Goal: Answer question/provide support: Share knowledge or assist other users

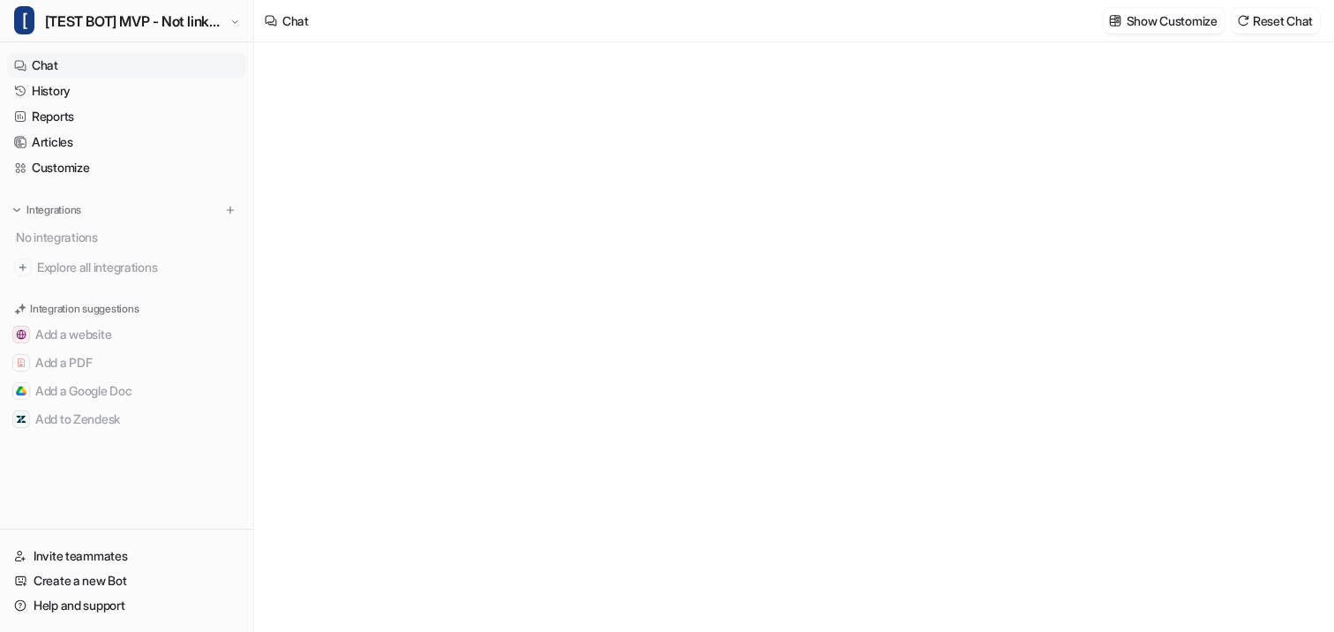
type textarea "**********"
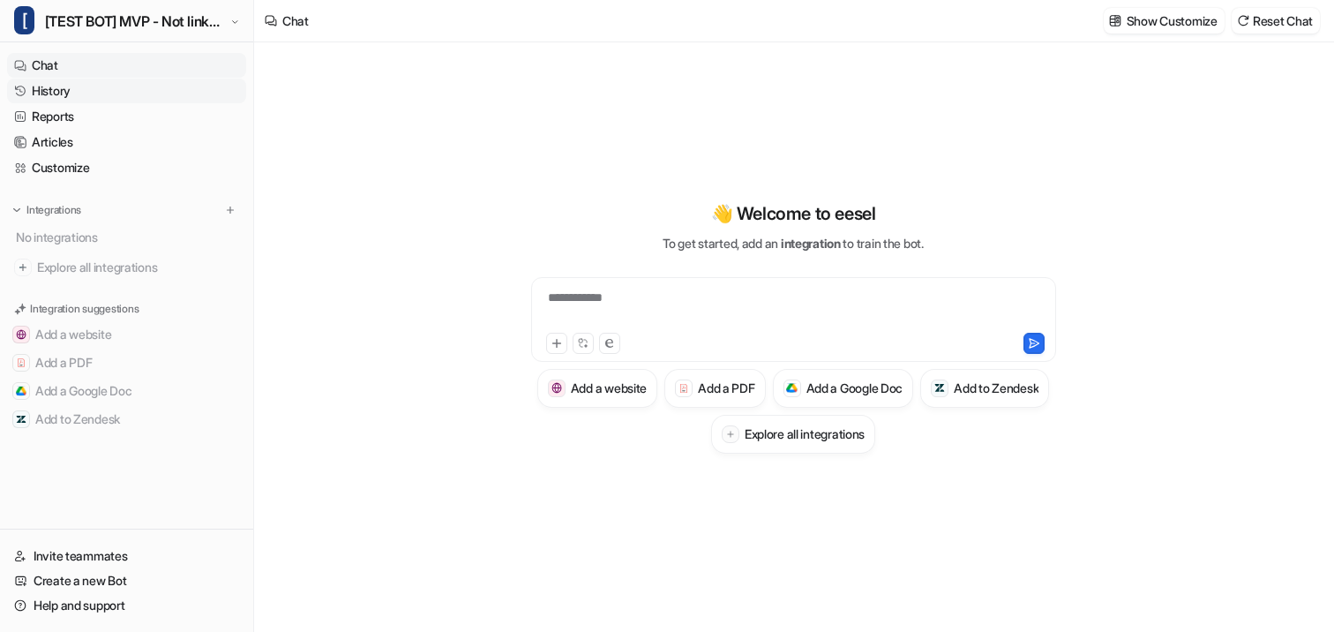
click at [90, 93] on link "History" at bounding box center [126, 91] width 239 height 25
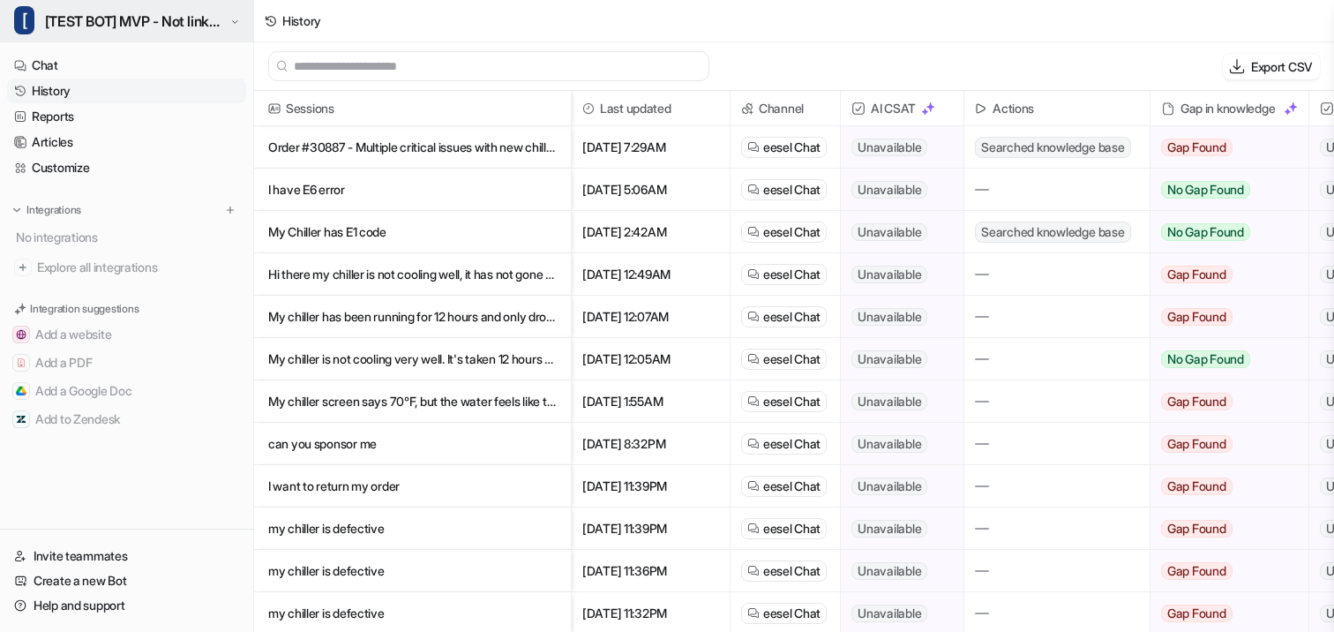
click at [130, 17] on span "[TEST BOT] MVP - Not linked to ZenDesk" at bounding box center [136, 21] width 182 height 25
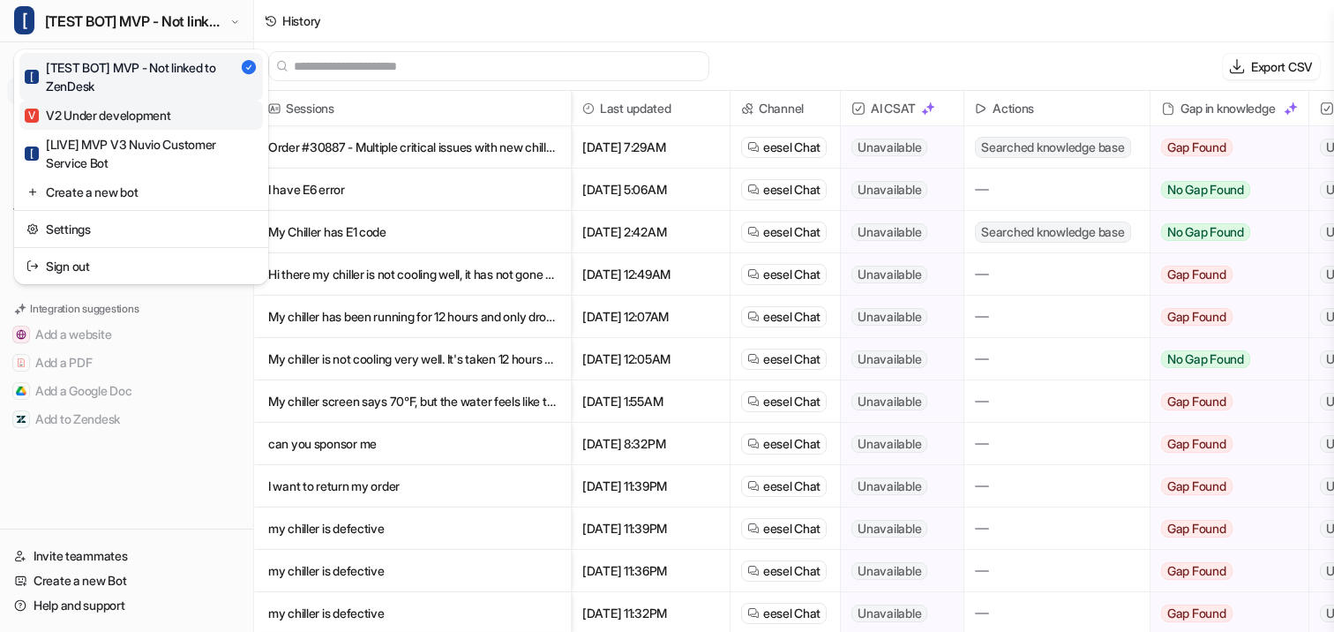
click at [93, 119] on div "V V2 Under development" at bounding box center [98, 115] width 146 height 19
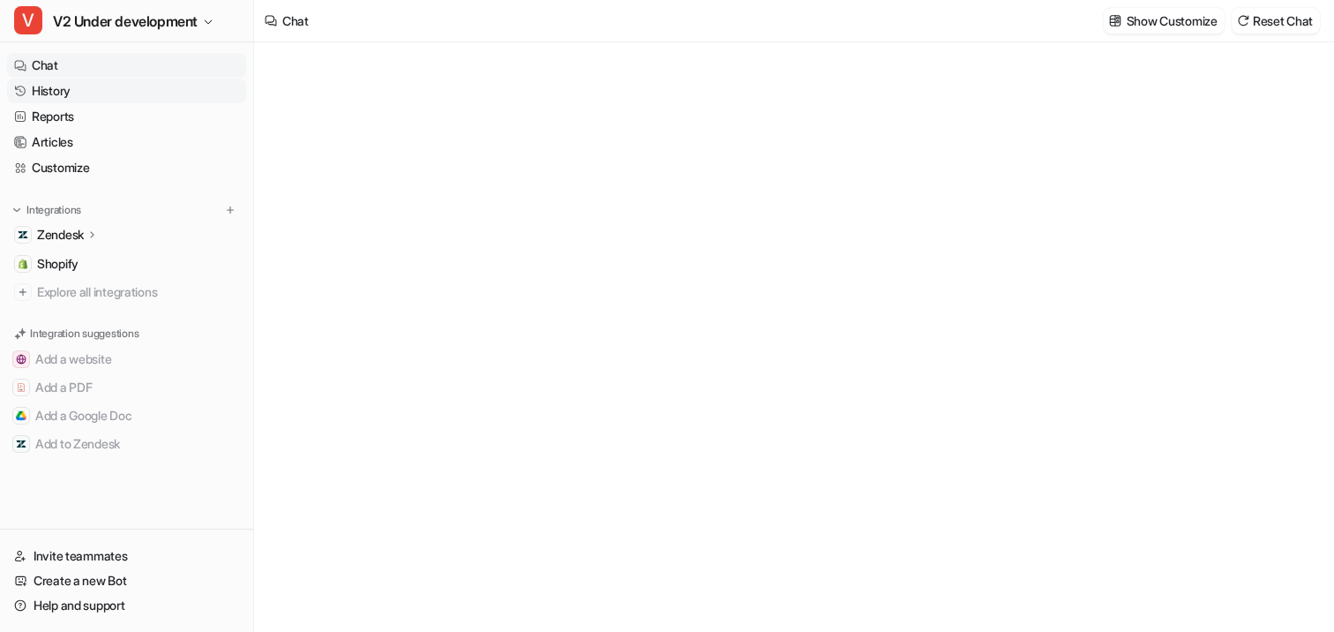
type textarea "**********"
click at [88, 91] on link "History" at bounding box center [126, 91] width 239 height 25
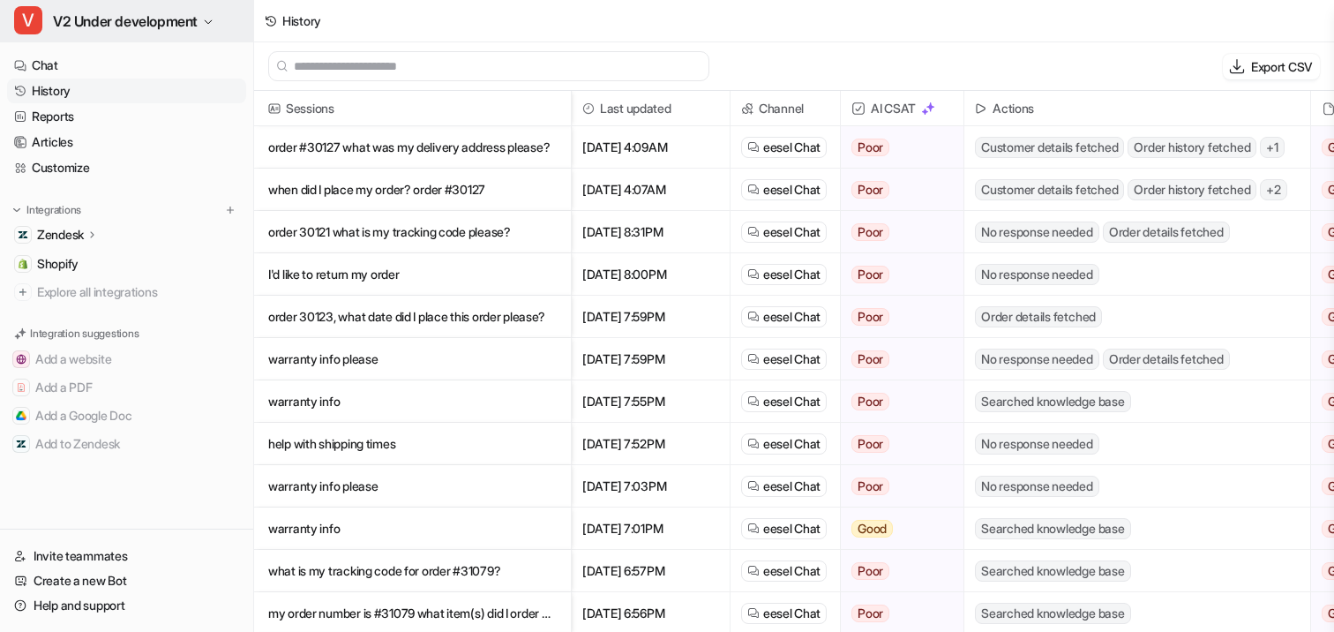
click at [195, 34] on button "V V2 Under development" at bounding box center [126, 21] width 253 height 42
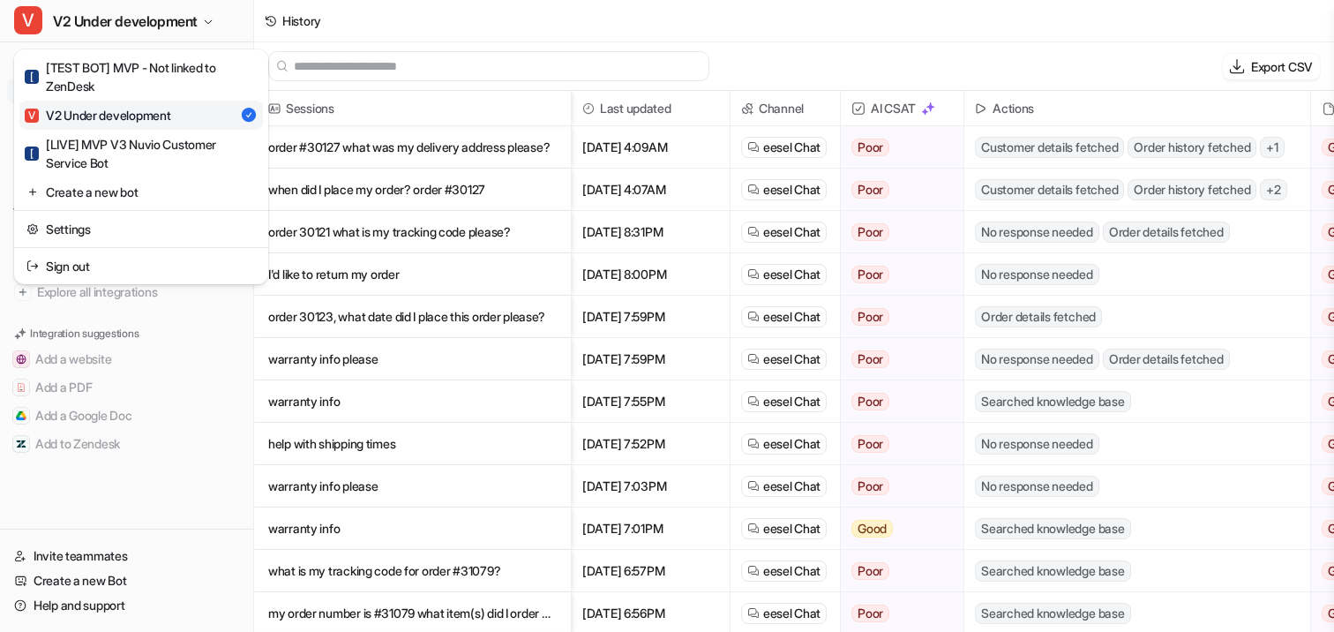
click at [737, 4] on div "V V2 Under development [ [TEST BOT] MVP - Not linked to ZenDesk V V2 Under deve…" at bounding box center [667, 316] width 1334 height 632
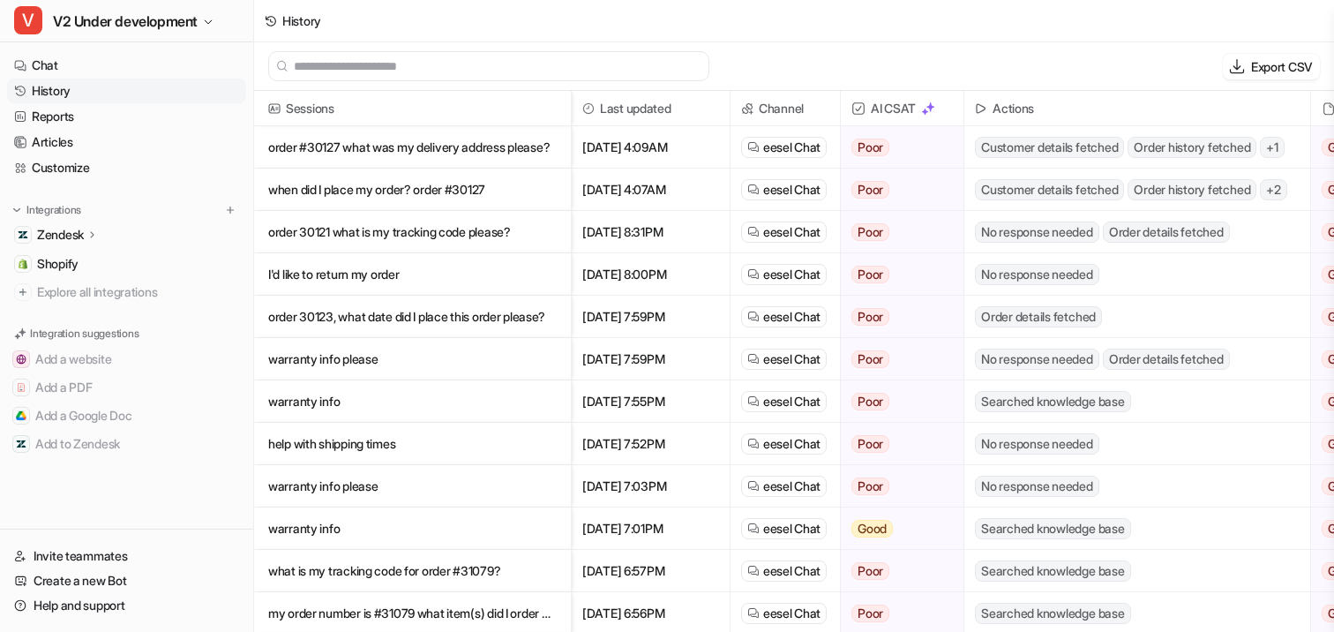
click at [879, 17] on div "History" at bounding box center [794, 21] width 1080 height 42
click at [170, 18] on span "V2 Under development" at bounding box center [125, 21] width 145 height 25
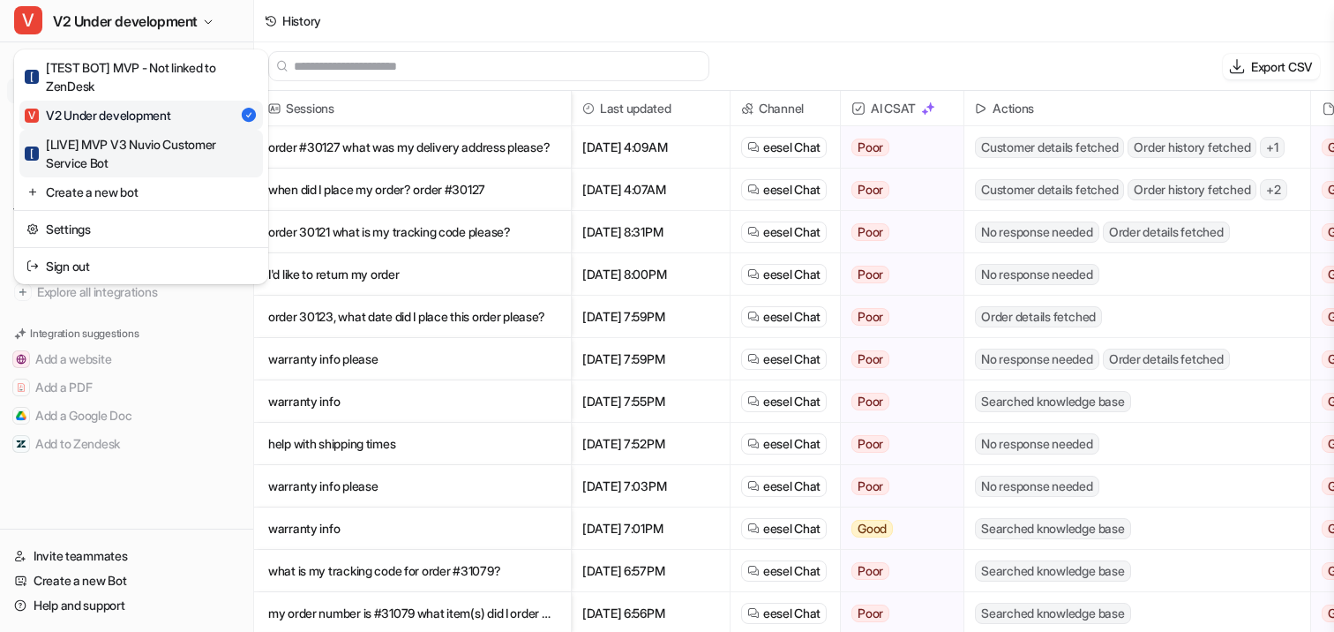
click at [129, 145] on div "[ [LIVE] MVP V3 Nuvio Customer Service Bot" at bounding box center [141, 153] width 233 height 37
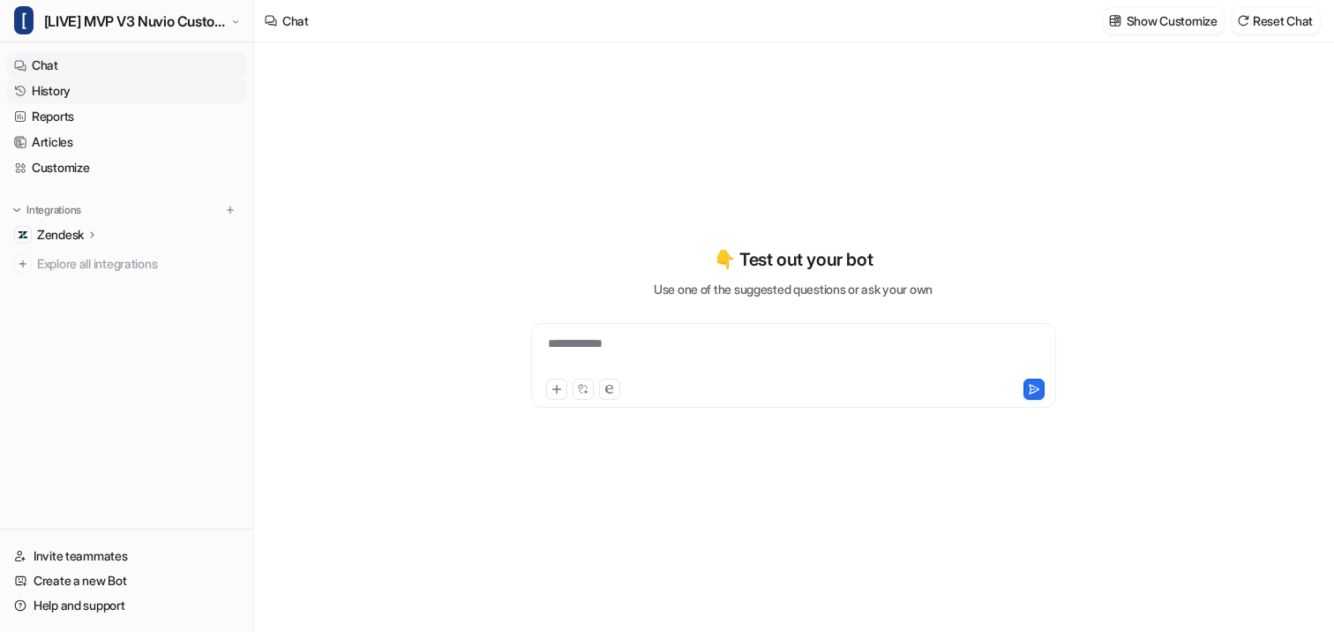
click at [65, 92] on link "History" at bounding box center [126, 91] width 239 height 25
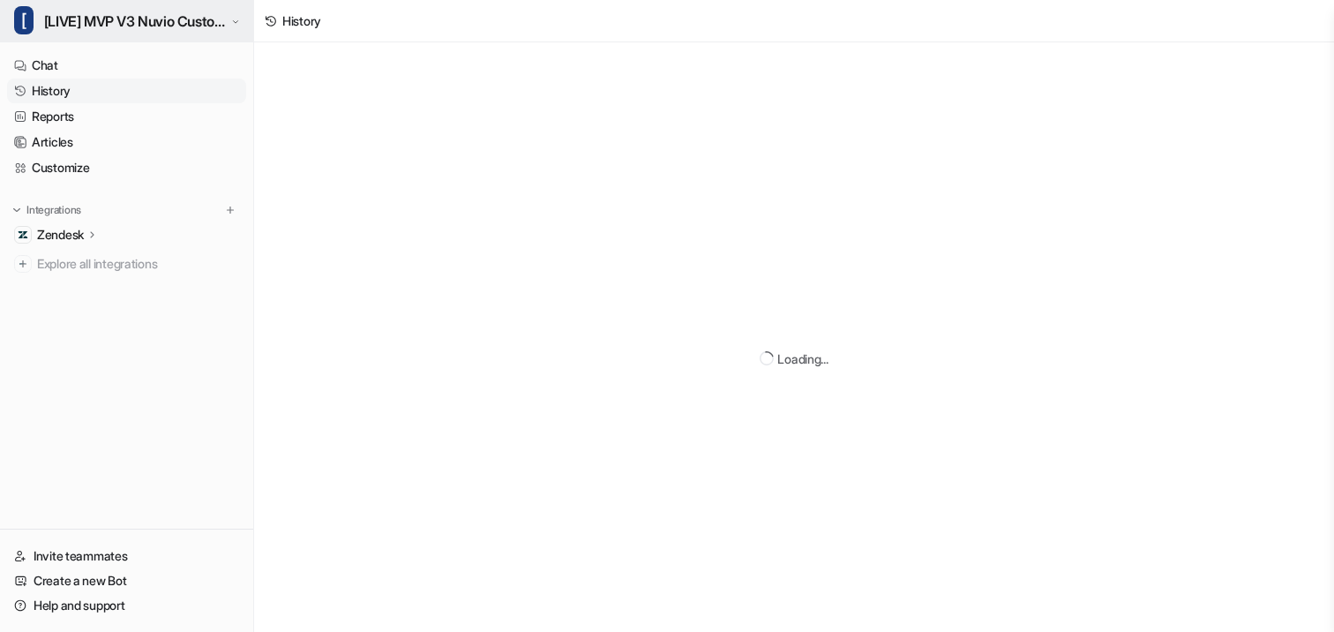
click at [167, 27] on span "[LIVE] MVP V3 Nuvio Customer Service Bot" at bounding box center [135, 21] width 183 height 25
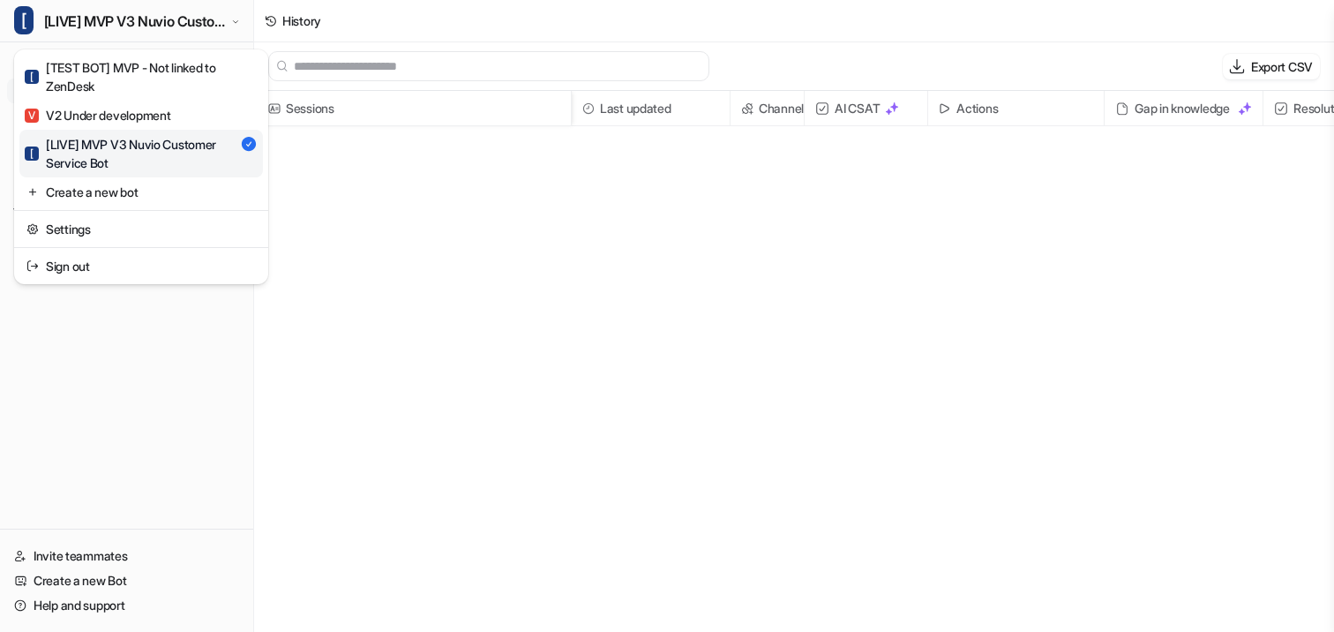
click at [182, 456] on div "[ [LIVE] MVP V3 Nuvio Customer Service Bot [ [TEST BOT] MVP - Not linked to Zen…" at bounding box center [127, 316] width 254 height 632
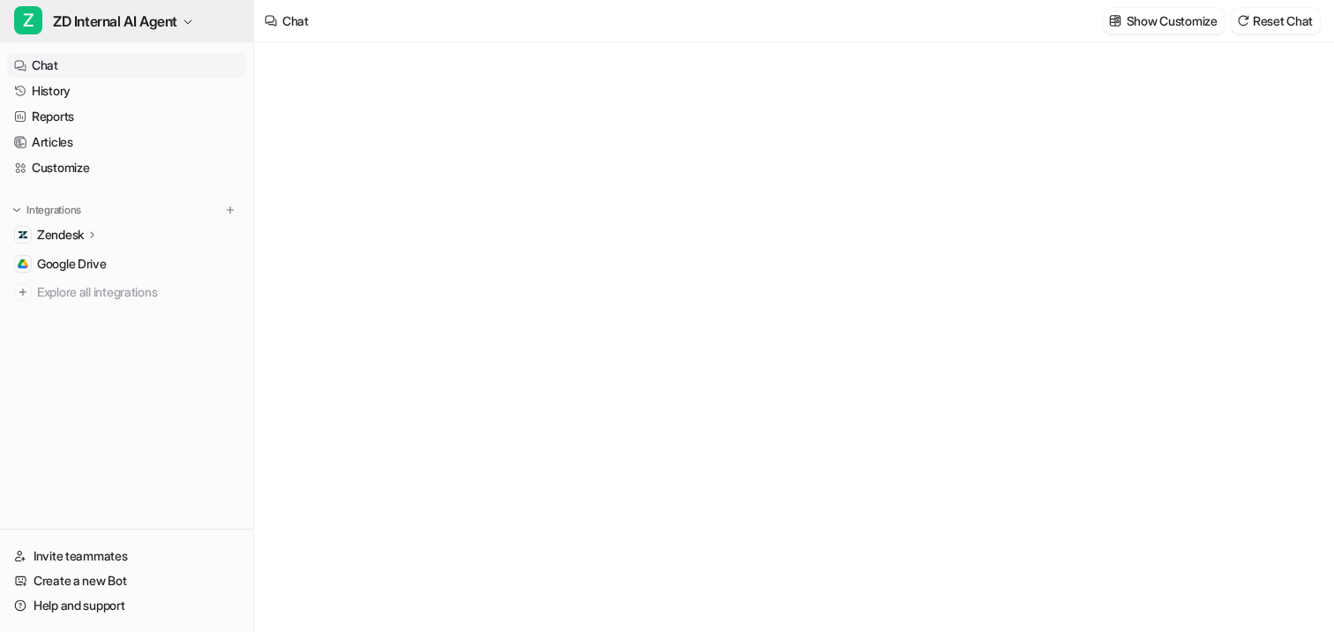
click at [128, 26] on span "ZD Internal AI Agent" at bounding box center [115, 21] width 124 height 25
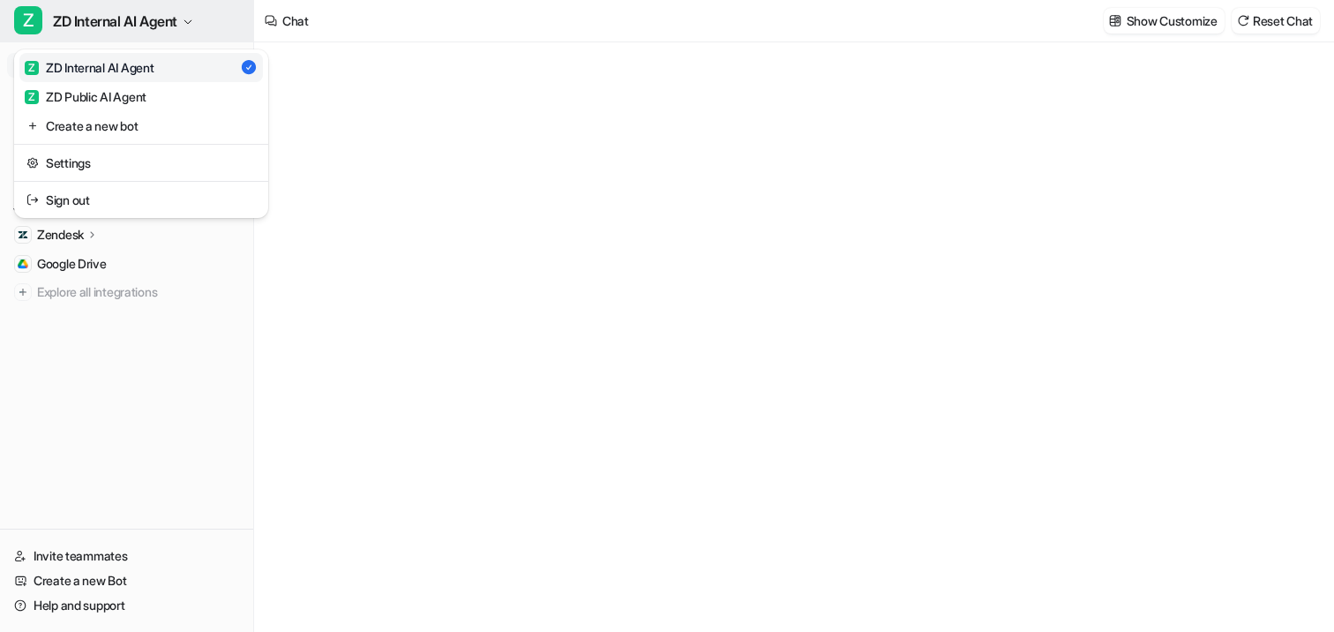
type textarea "**********"
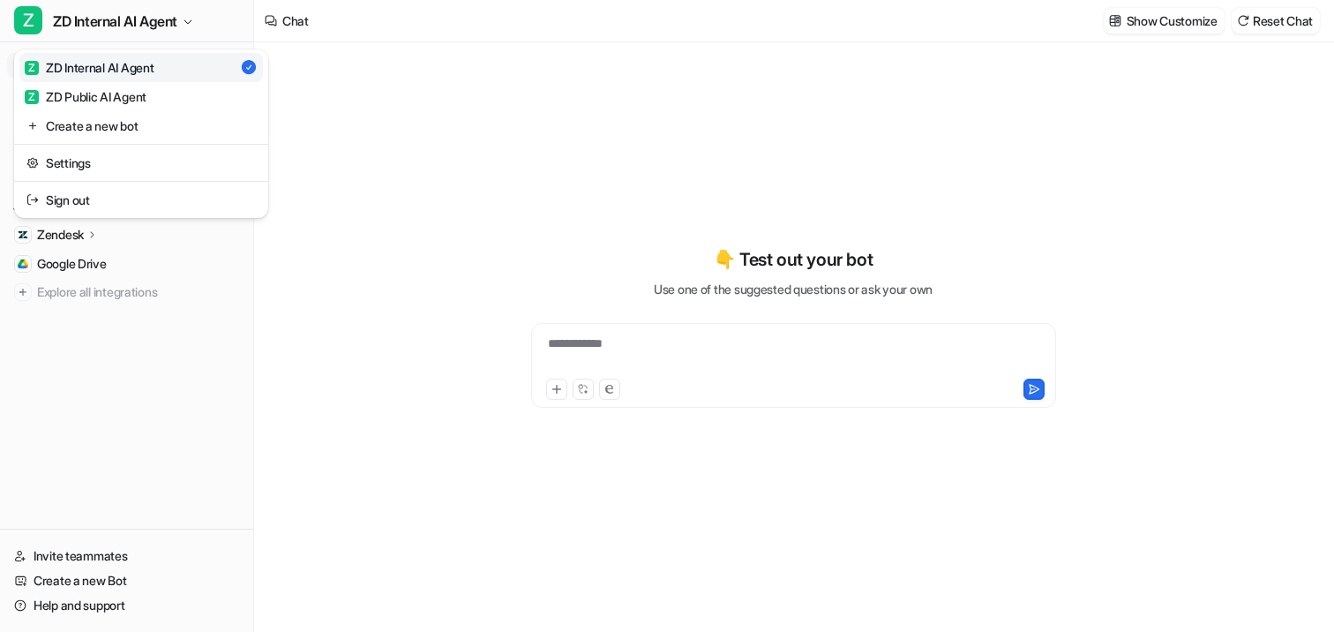
click at [330, 132] on div "**********" at bounding box center [667, 316] width 1334 height 632
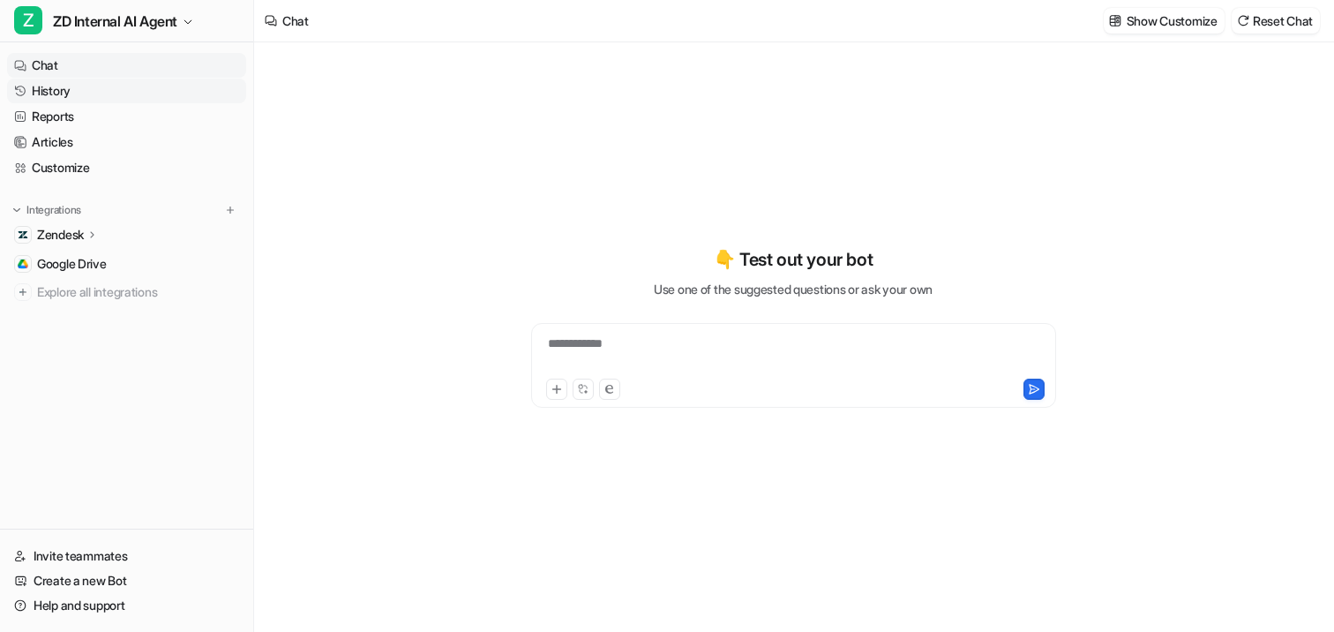
click at [71, 95] on link "History" at bounding box center [126, 91] width 239 height 25
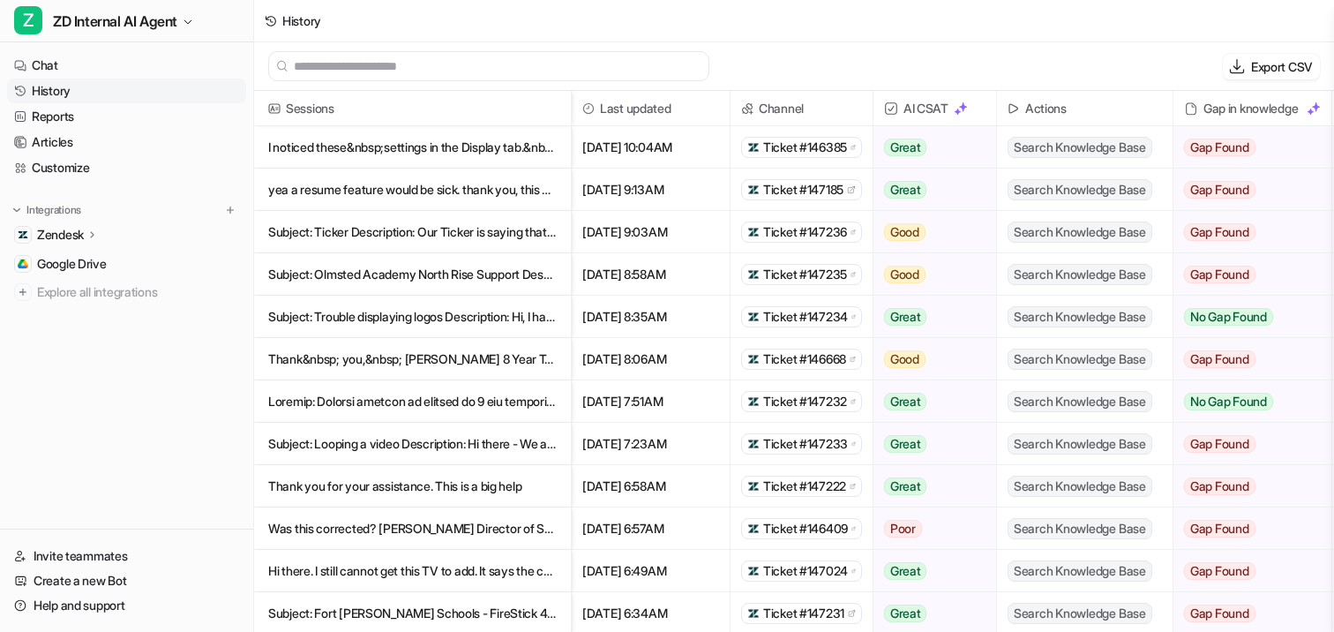
click at [467, 152] on p "I noticed these&nbsp;settings in the Display tab.&nbsp; Should we be restarting" at bounding box center [412, 147] width 289 height 42
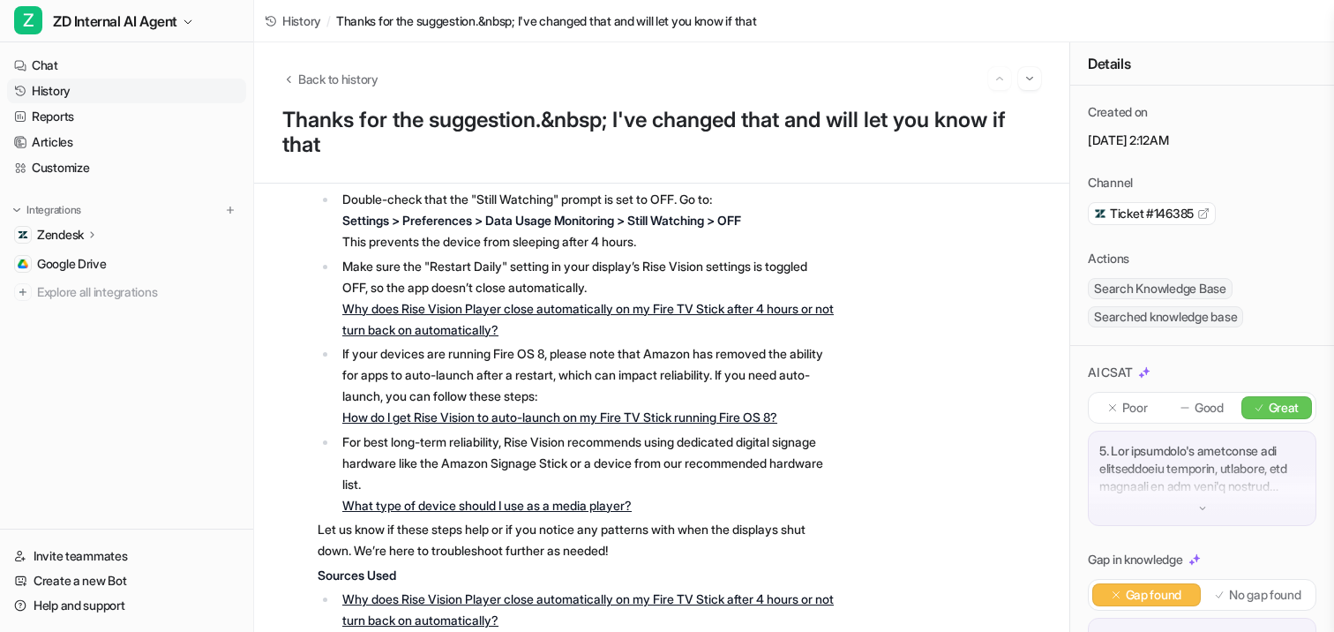
scroll to position [636, 0]
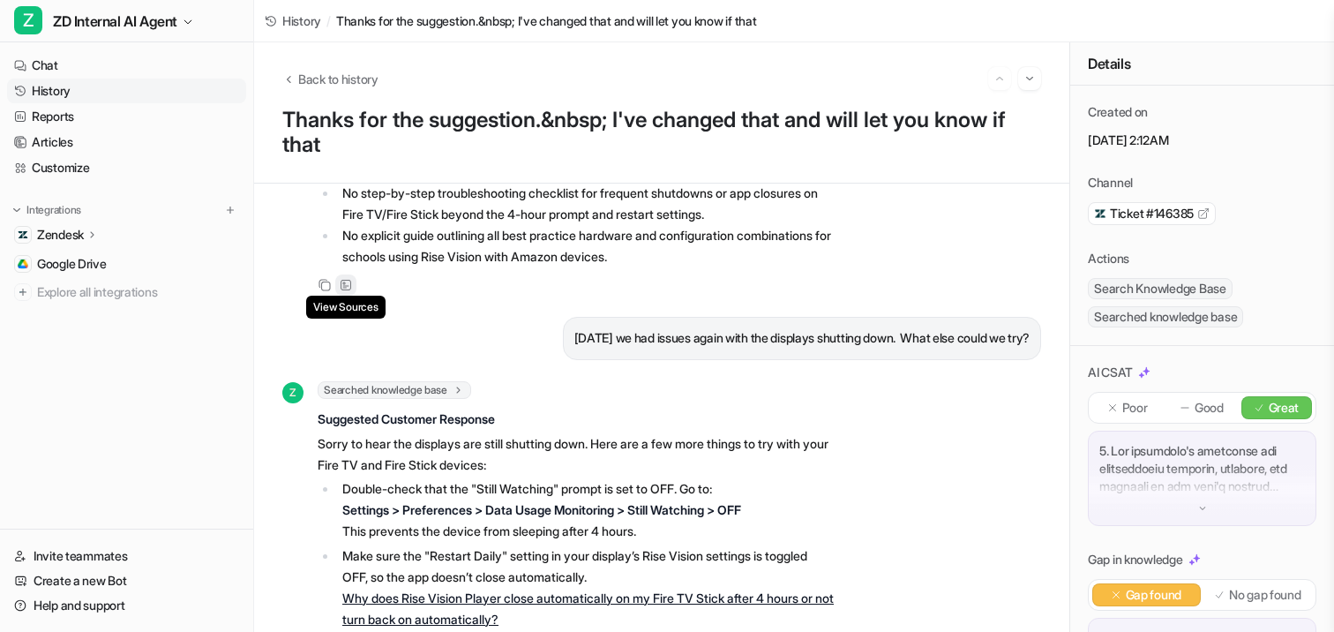
click at [338, 296] on div "View Sources" at bounding box center [345, 284] width 21 height 21
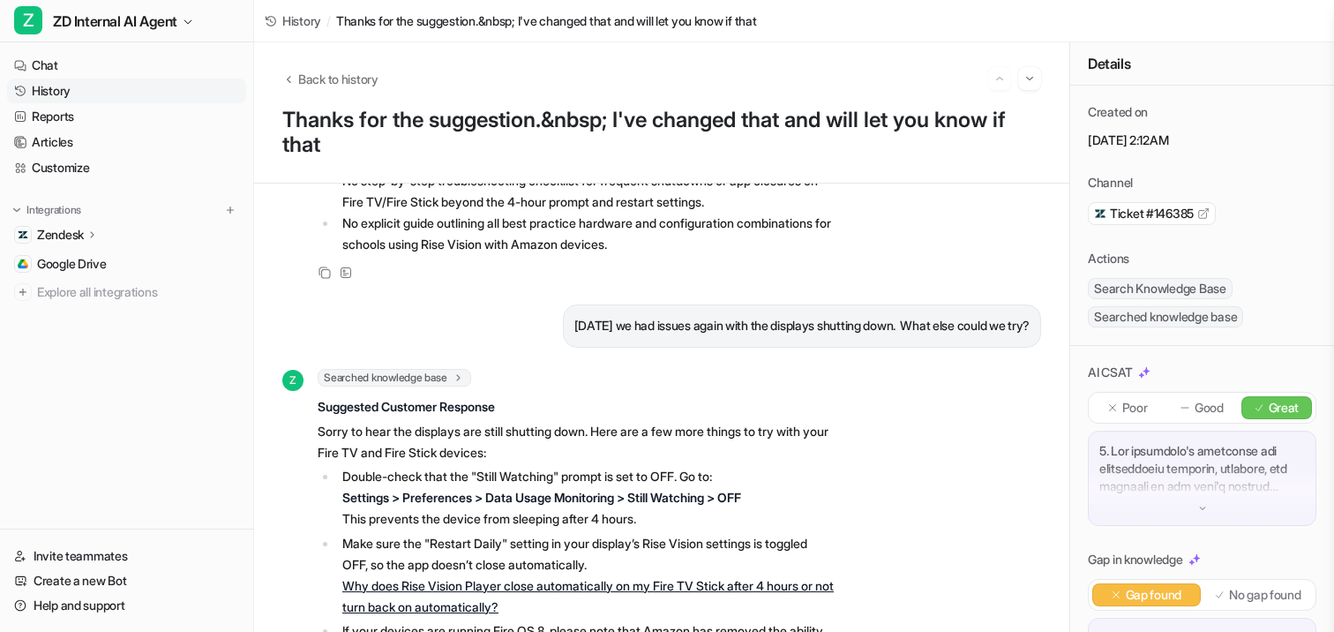
scroll to position [649, 0]
click at [346, 279] on icon at bounding box center [346, 272] width 12 height 12
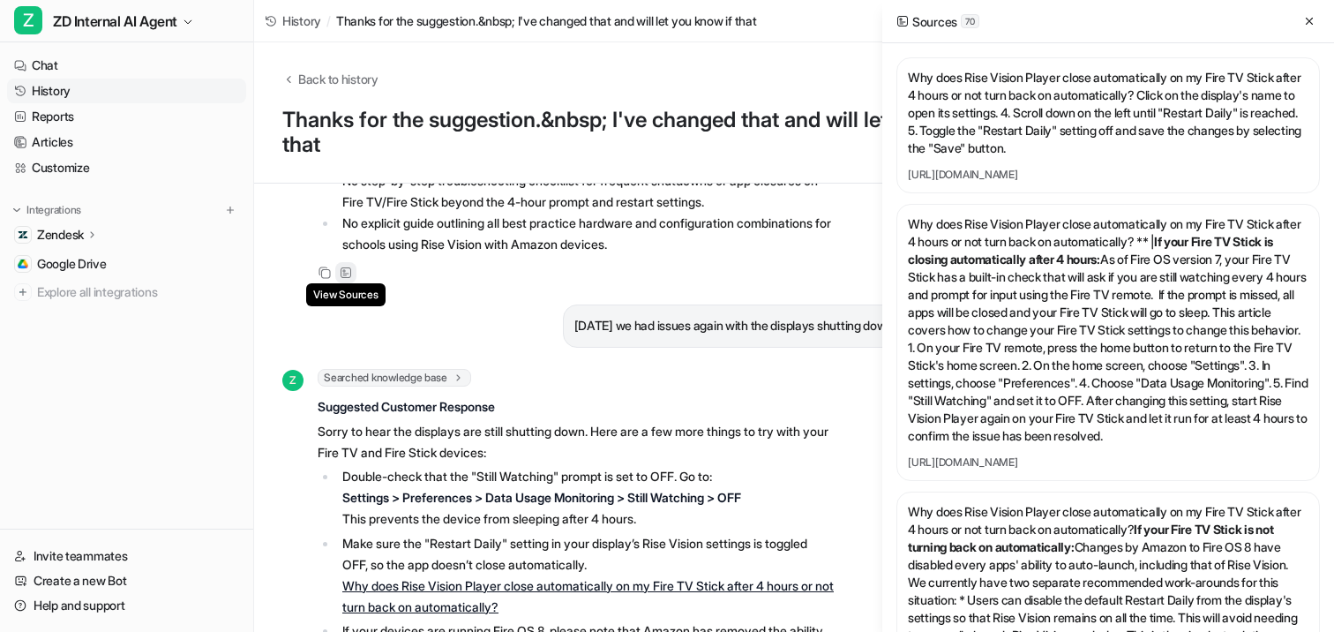
click at [346, 279] on icon at bounding box center [346, 272] width 12 height 12
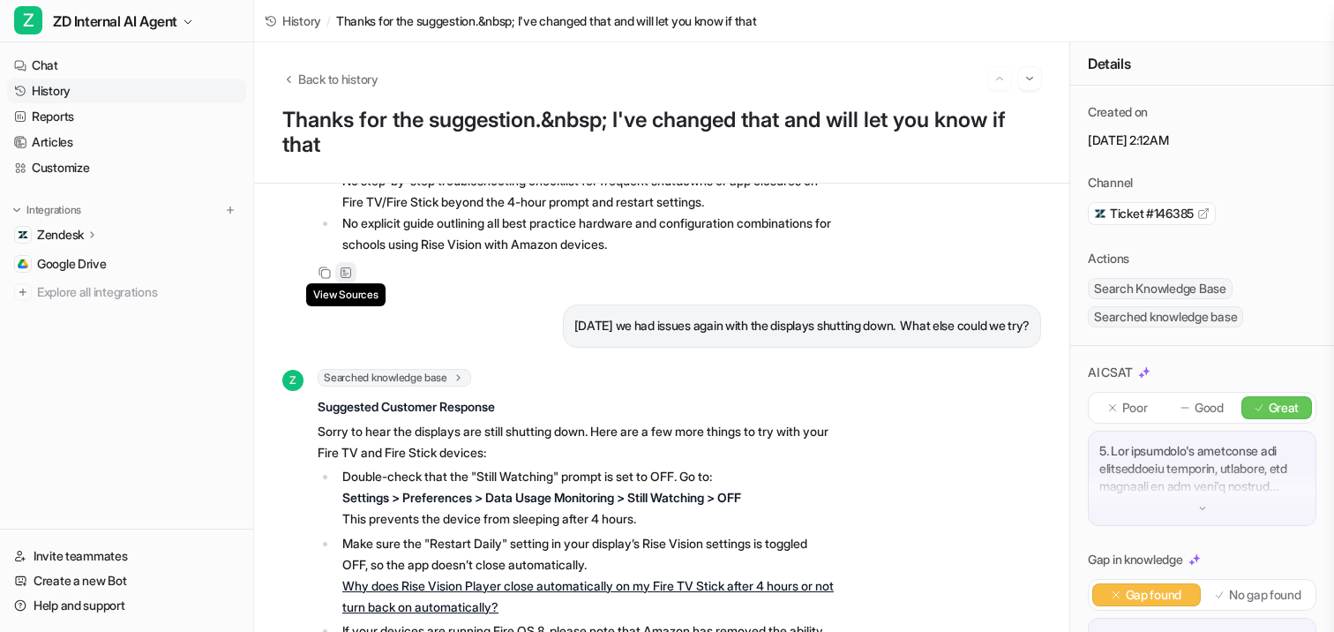
click at [345, 279] on icon at bounding box center [346, 272] width 12 height 12
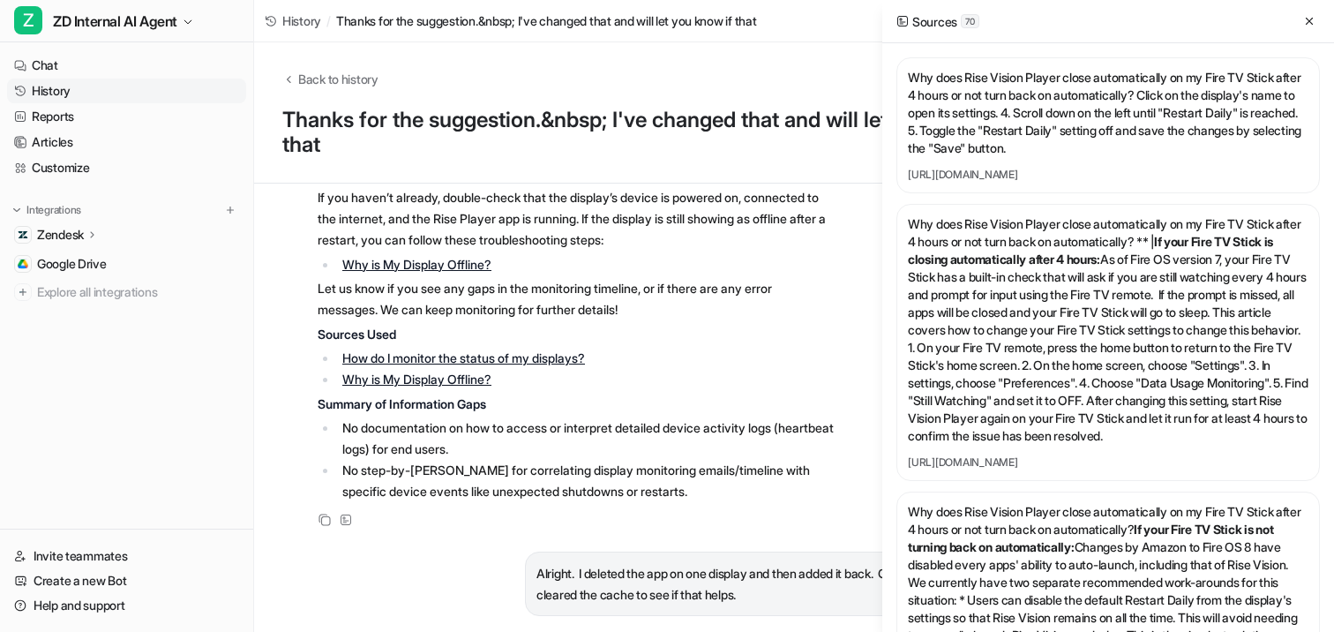
scroll to position [2615, 0]
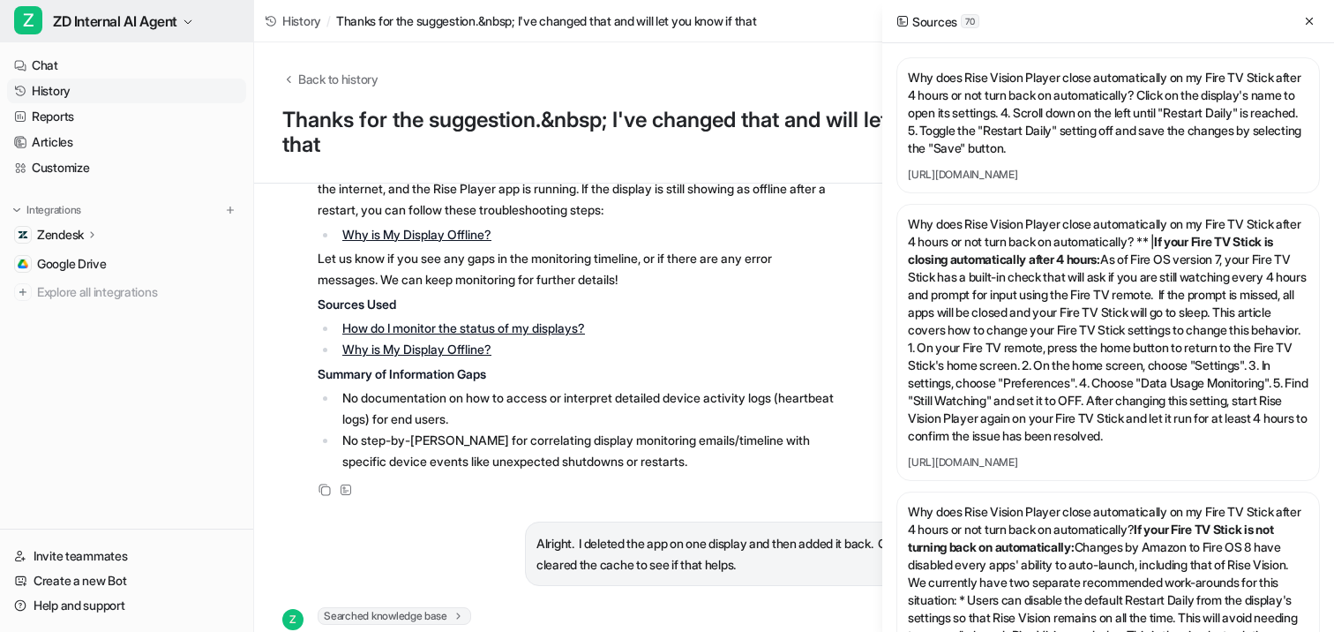
click at [130, 6] on button "Z ZD Internal AI Agent" at bounding box center [126, 21] width 253 height 42
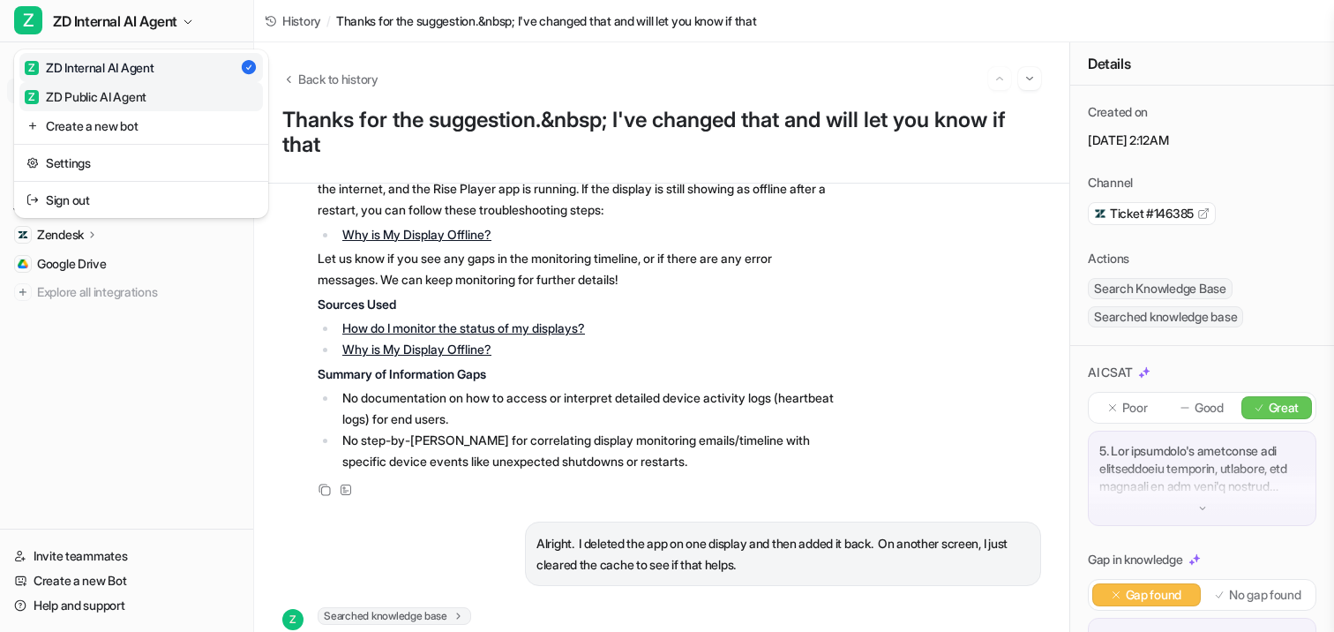
click at [100, 96] on div "Z ZD Public AI Agent" at bounding box center [86, 96] width 122 height 19
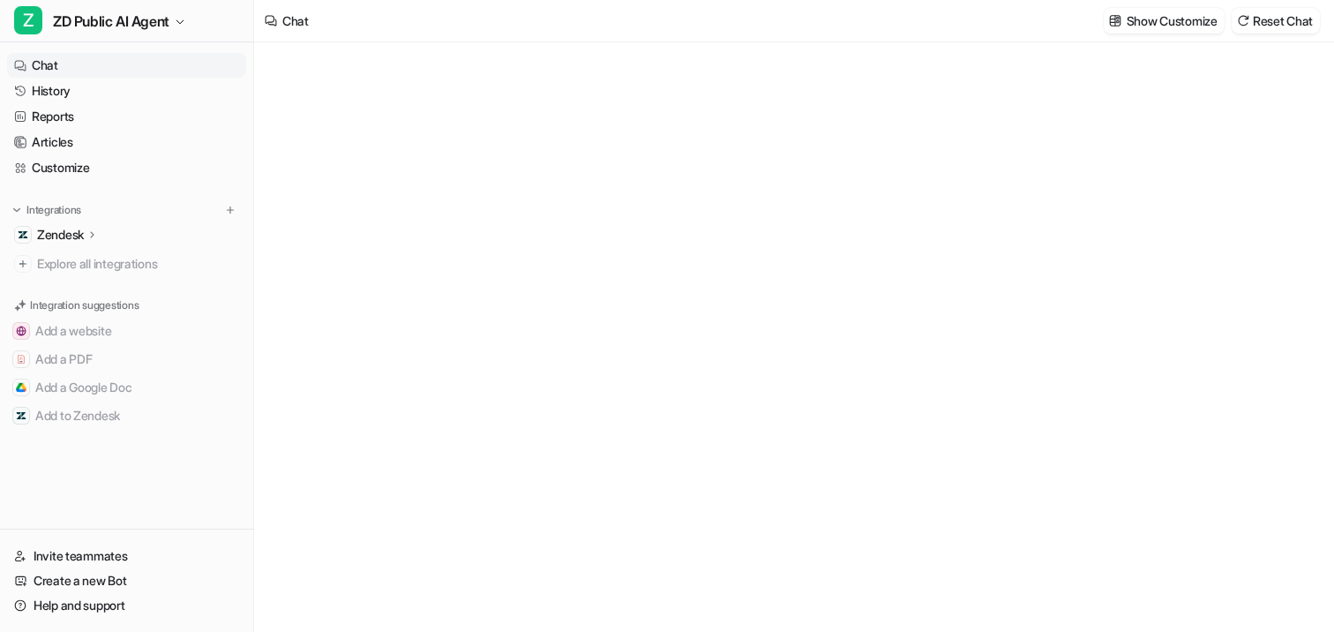
type textarea "**********"
click at [79, 91] on link "History" at bounding box center [126, 91] width 239 height 25
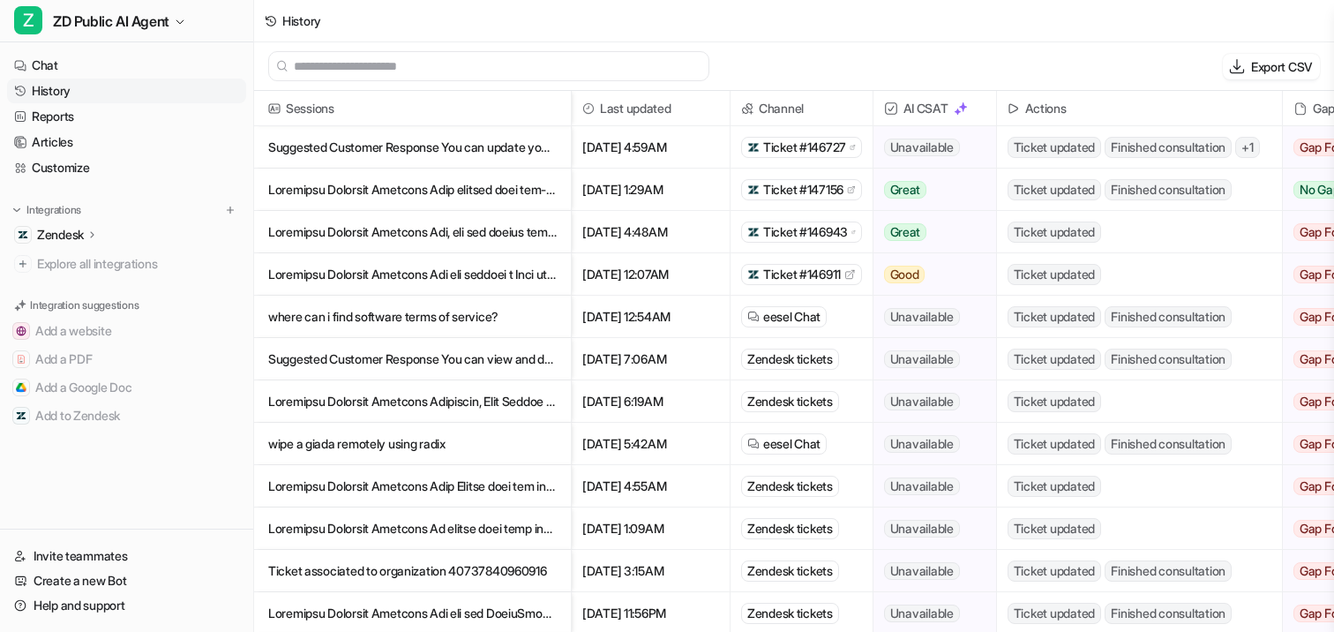
click at [369, 196] on p at bounding box center [412, 190] width 289 height 42
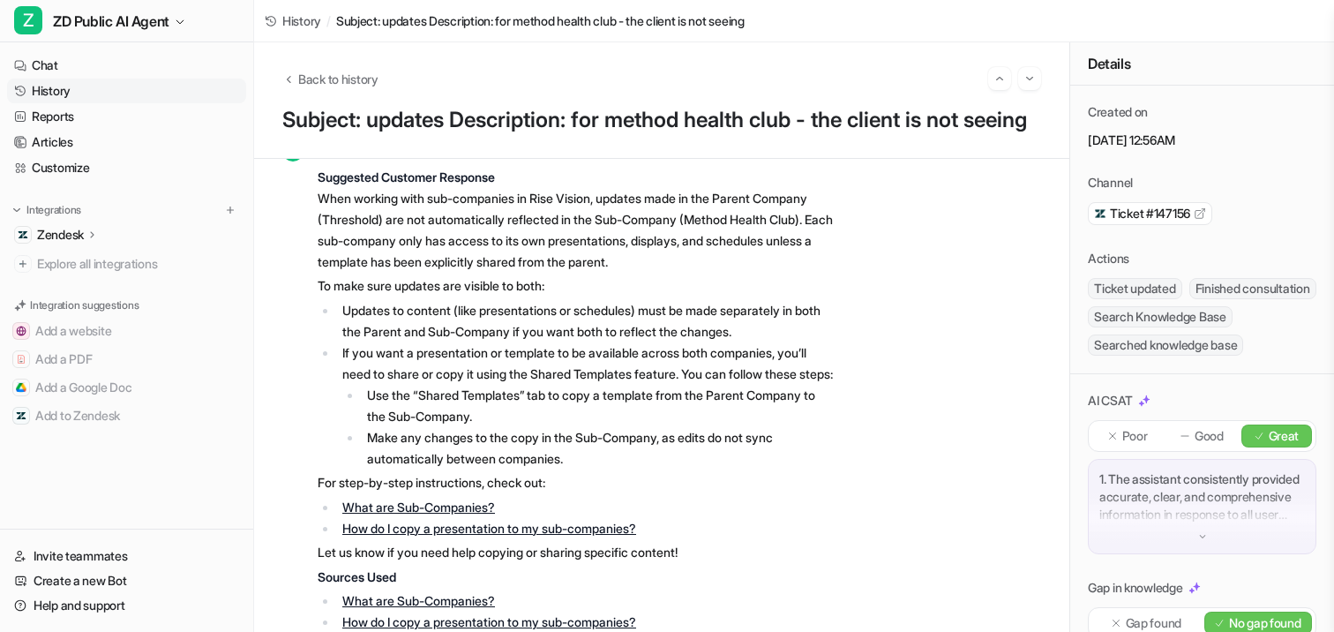
scroll to position [273, 0]
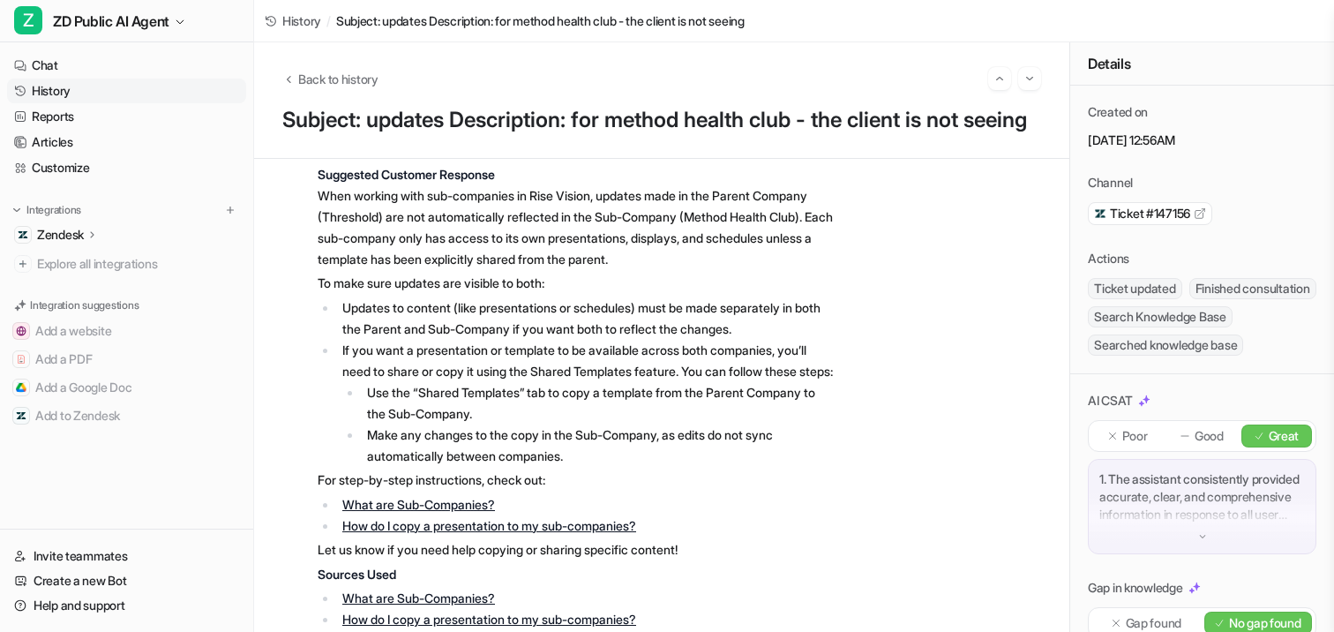
click at [77, 233] on p "Zendesk" at bounding box center [60, 235] width 47 height 18
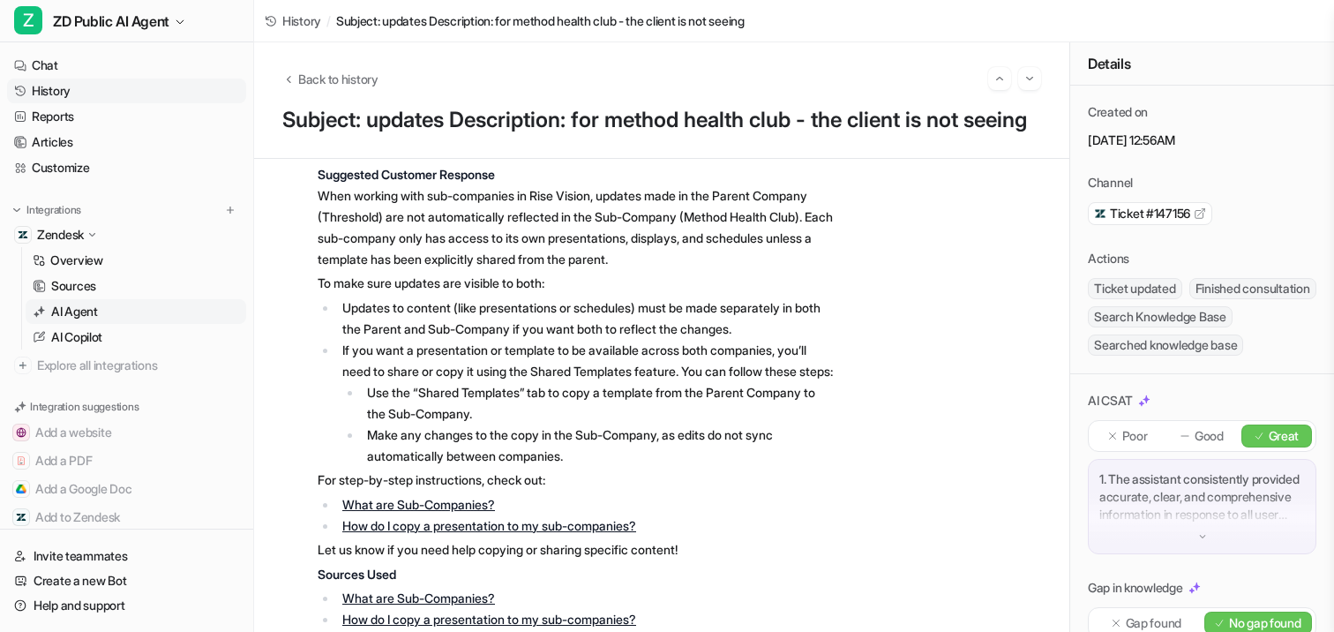
click at [83, 319] on p "AI Agent" at bounding box center [74, 312] width 47 height 18
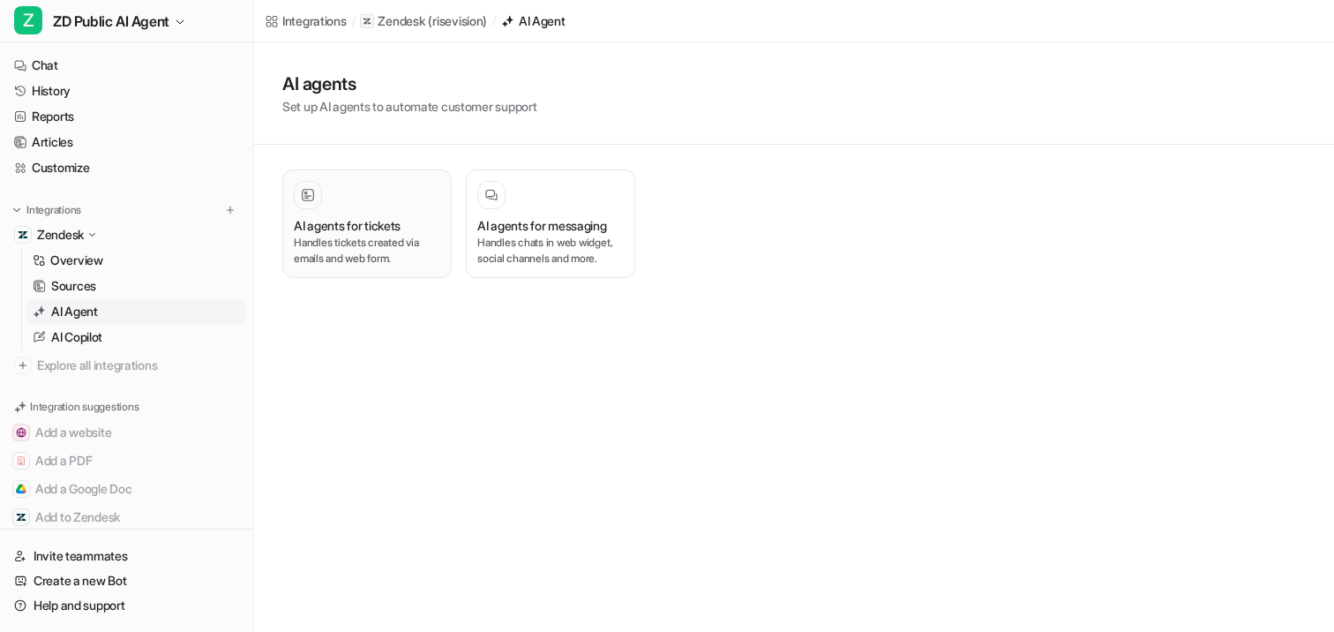
click at [334, 229] on h3 "AI agents for tickets" at bounding box center [347, 225] width 107 height 19
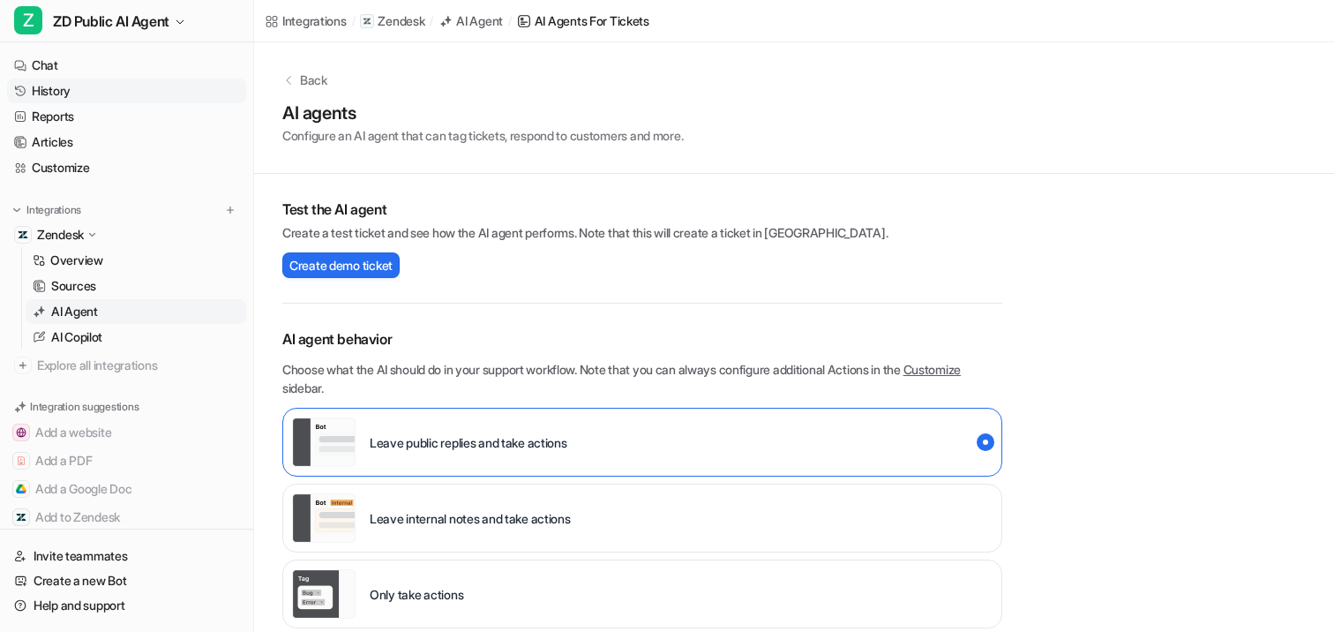
click at [69, 92] on link "History" at bounding box center [126, 91] width 239 height 25
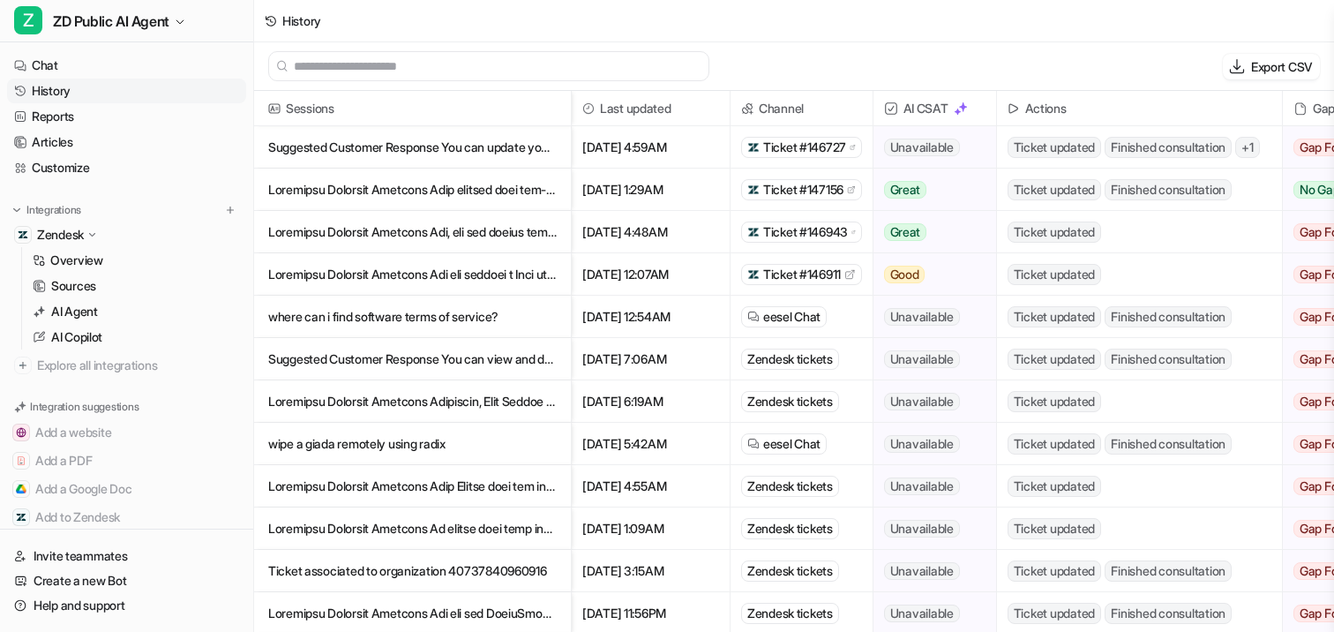
click at [361, 150] on p "Suggested Customer Response You can update your payment methods in the Rise Vi" at bounding box center [412, 147] width 289 height 42
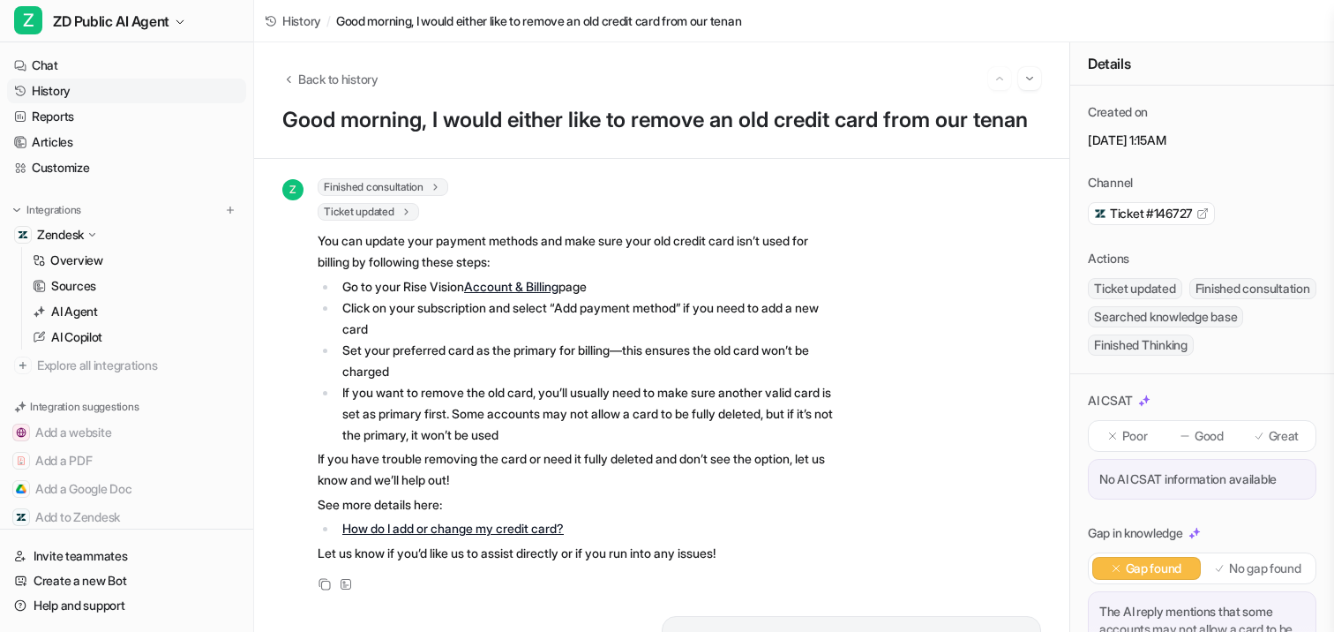
scroll to position [1272, 0]
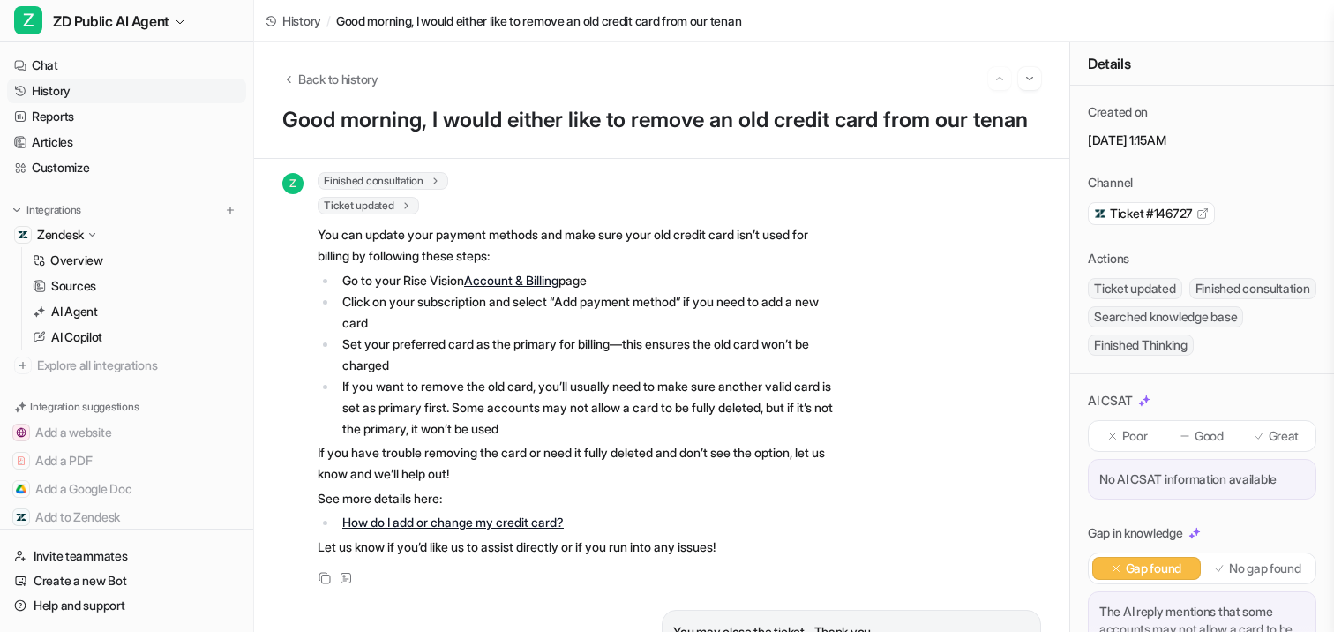
click at [406, 190] on span "Finished consultation" at bounding box center [383, 181] width 131 height 18
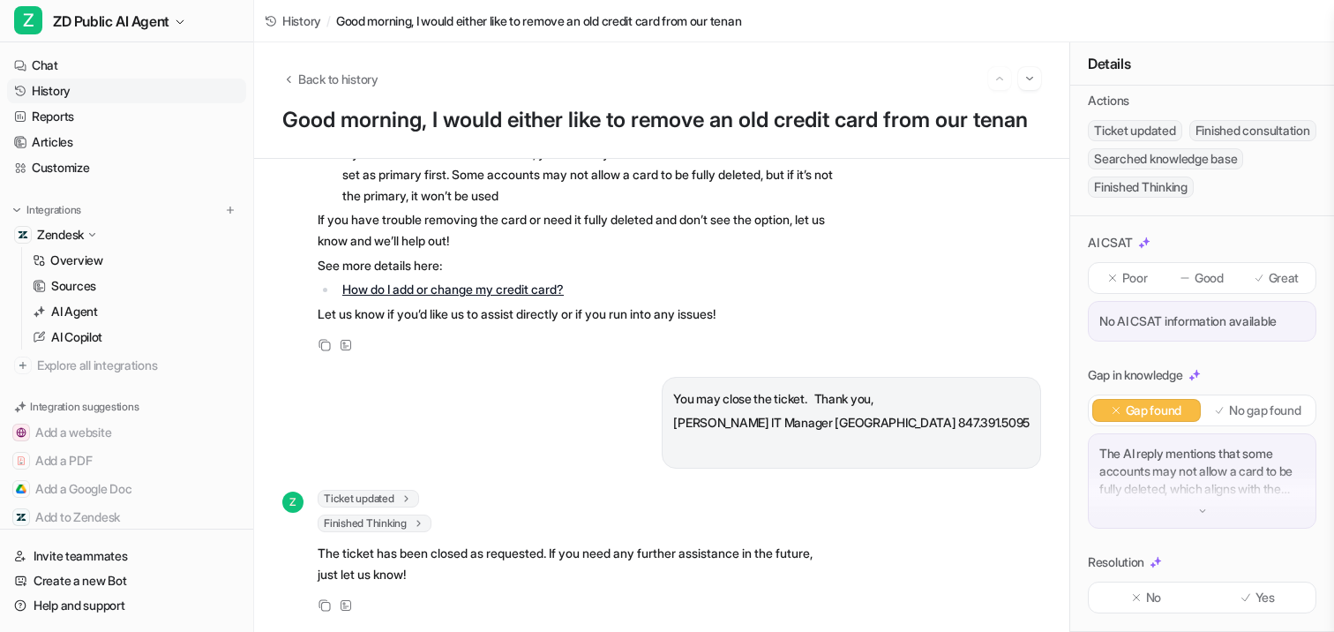
scroll to position [186, 0]
click at [1189, 518] on div "The AI reply mentions that some accounts may not allow a card to be fully delet…" at bounding box center [1202, 480] width 229 height 95
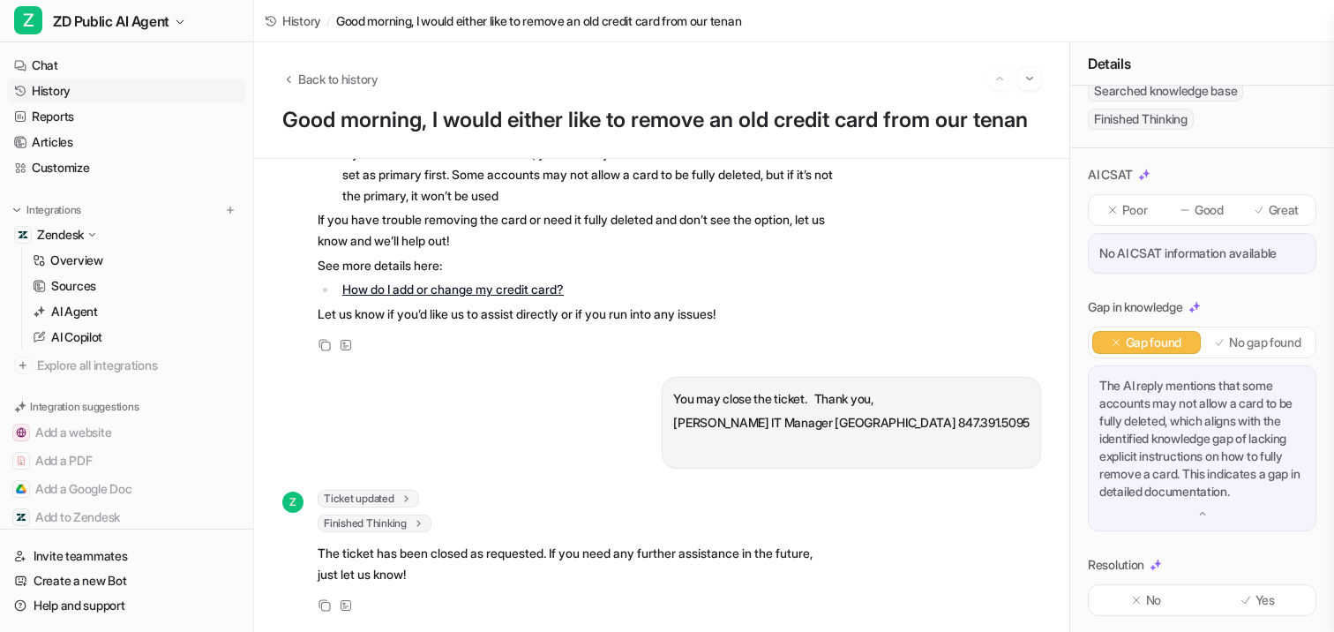
scroll to position [257, 0]
click at [345, 75] on span "Back to history" at bounding box center [338, 79] width 80 height 19
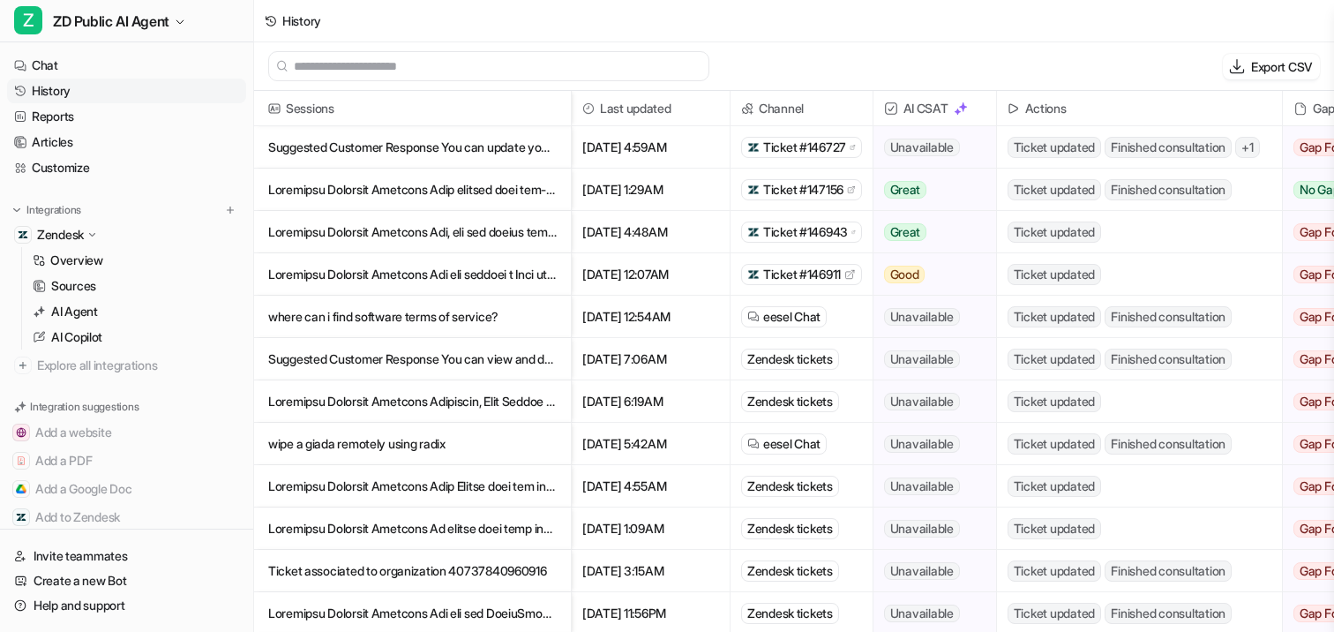
click at [407, 348] on p "Suggested Customer Response You can view and download our current Terms of Use …" at bounding box center [412, 359] width 289 height 42
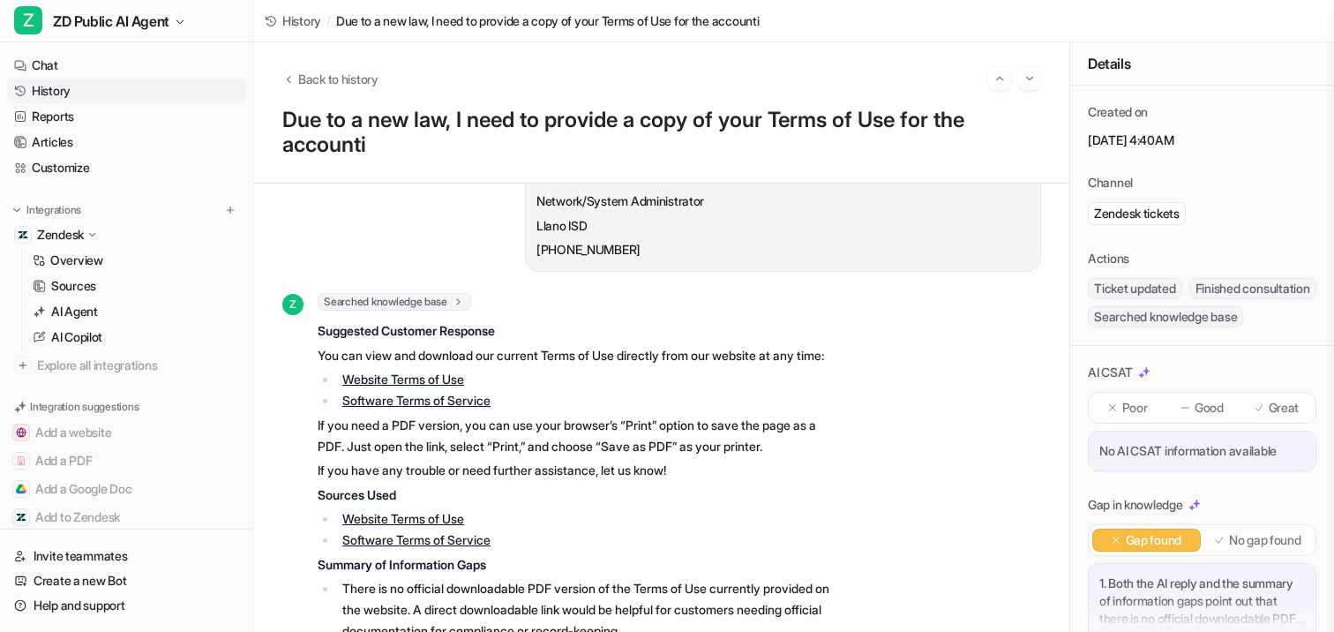
scroll to position [120, 0]
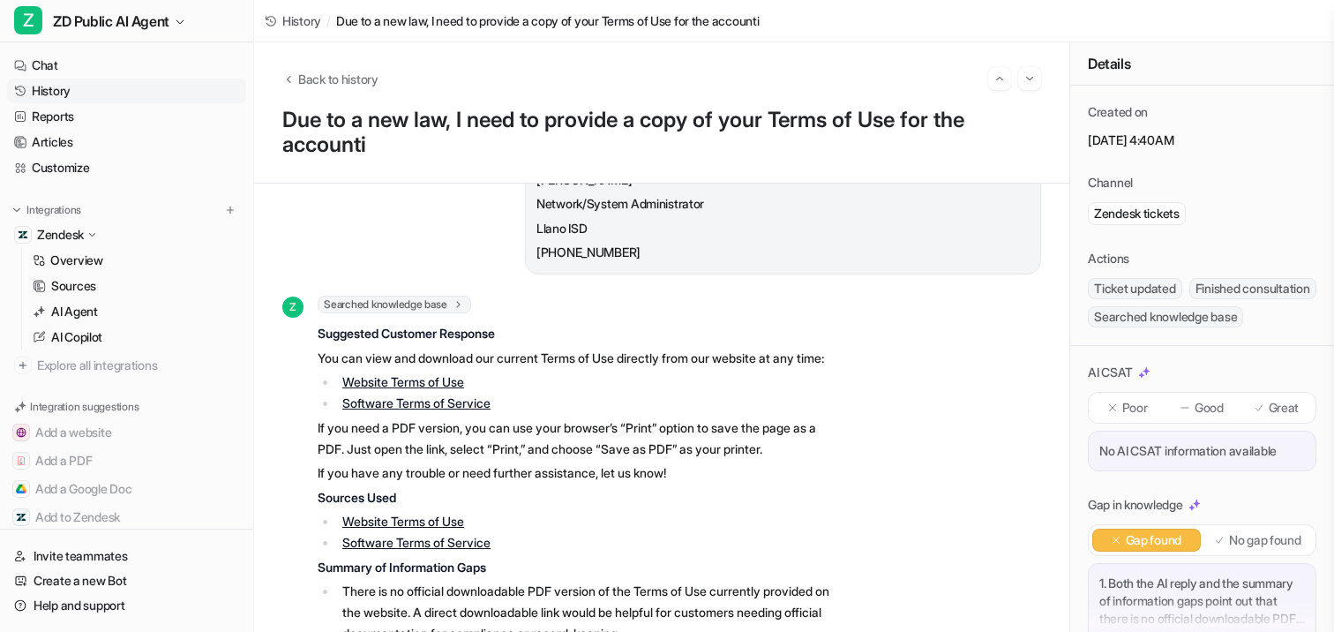
click at [441, 307] on span "Searched knowledge base" at bounding box center [395, 305] width 154 height 18
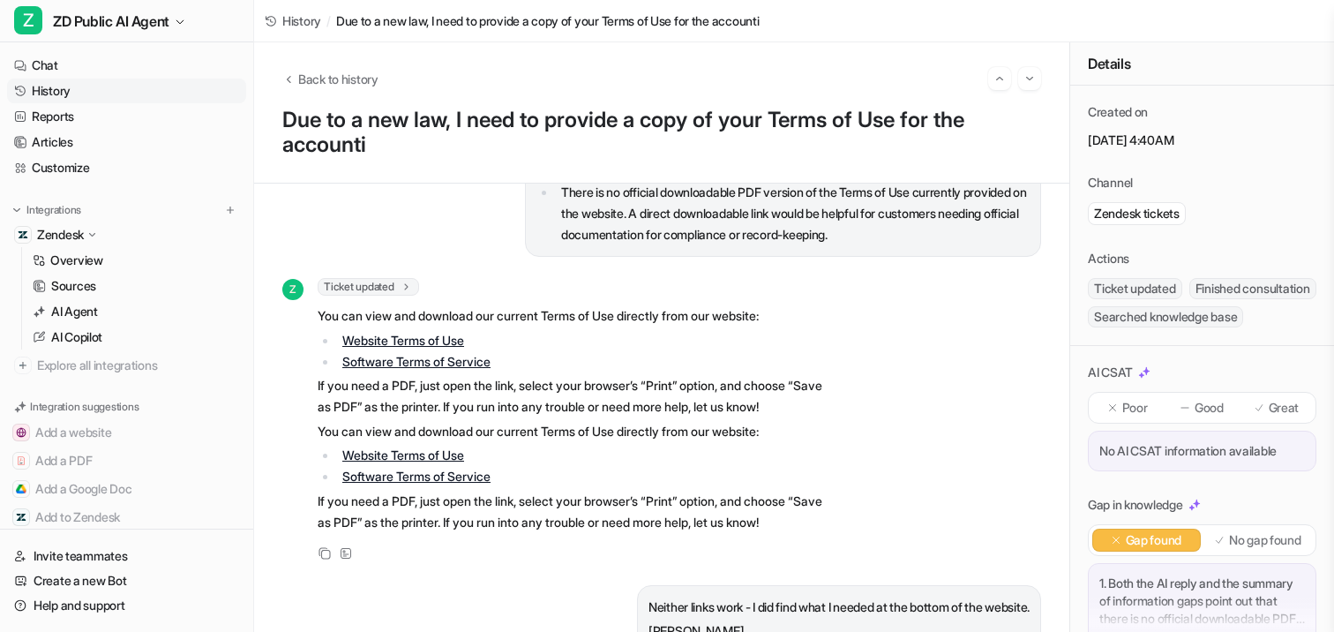
scroll to position [989, 0]
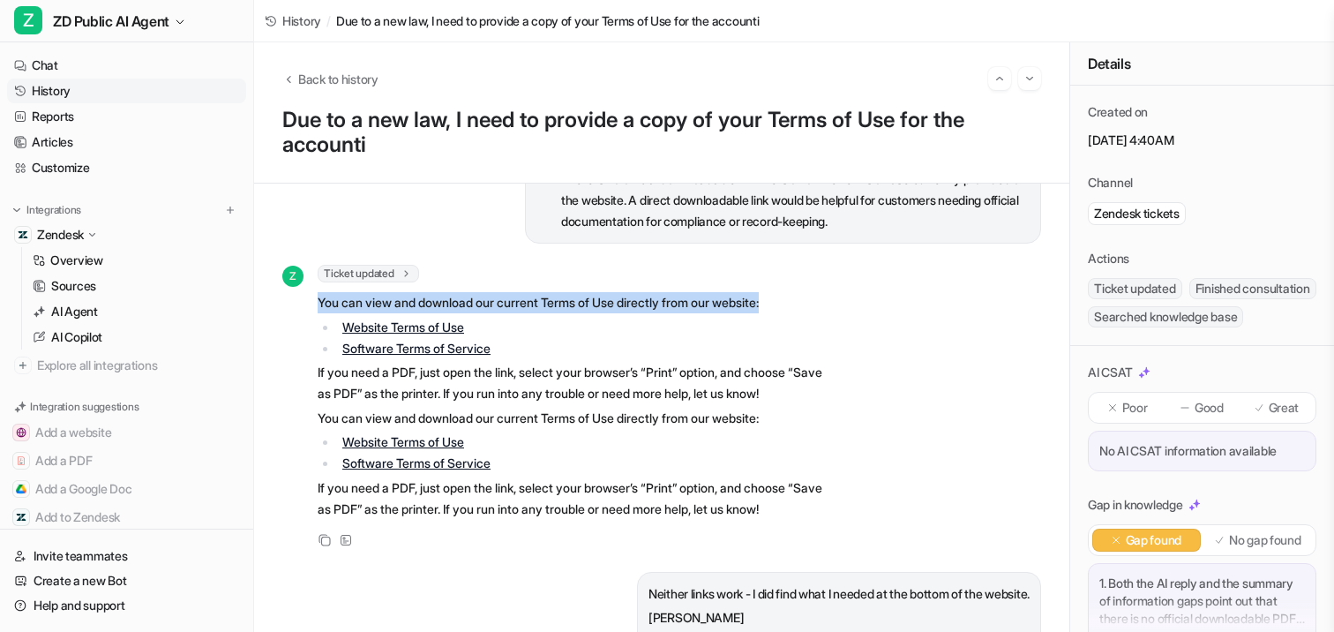
drag, startPoint x: 319, startPoint y: 325, endPoint x: 801, endPoint y: 326, distance: 481.8
click at [801, 313] on p "You can view and download our current Terms of Use directly from our website:" at bounding box center [576, 302] width 516 height 21
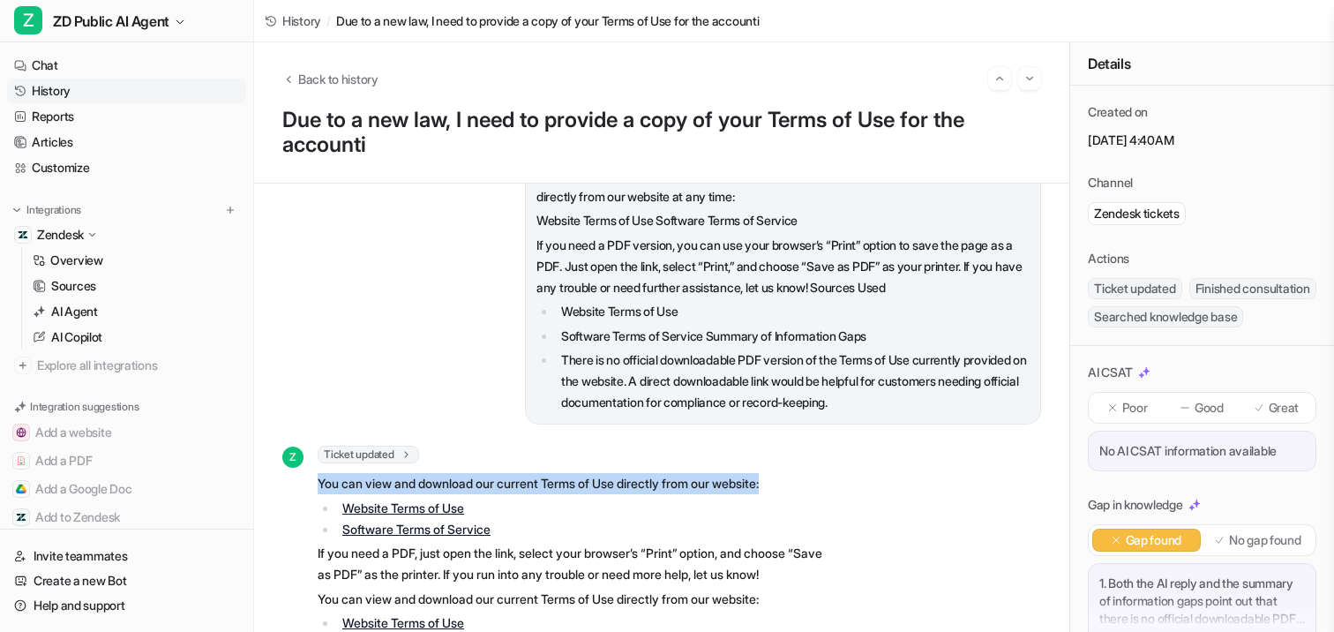
scroll to position [838, 0]
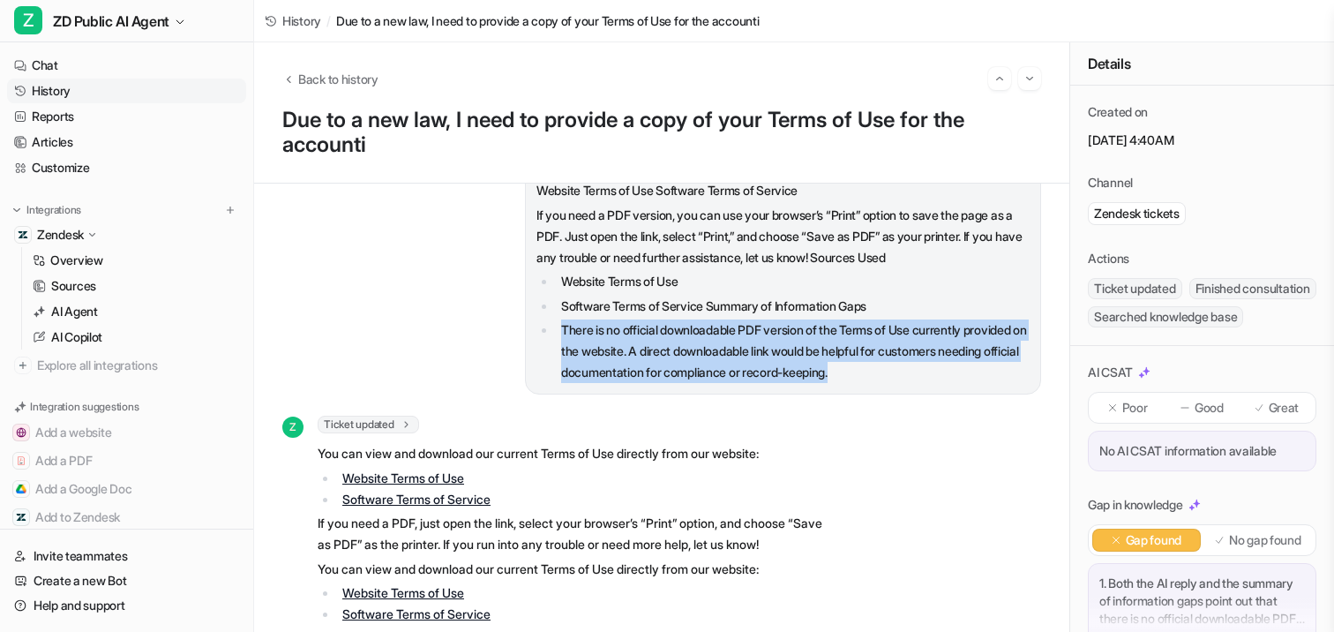
drag, startPoint x: 555, startPoint y: 350, endPoint x: 1008, endPoint y: 402, distance: 455.6
click at [1008, 383] on li "There is no official downloadable PDF version of the Terms of Use currently pro…" at bounding box center [793, 351] width 474 height 64
click at [1008, 383] on p "There is no official downloadable PDF version of the Terms of Use currently pro…" at bounding box center [795, 351] width 469 height 64
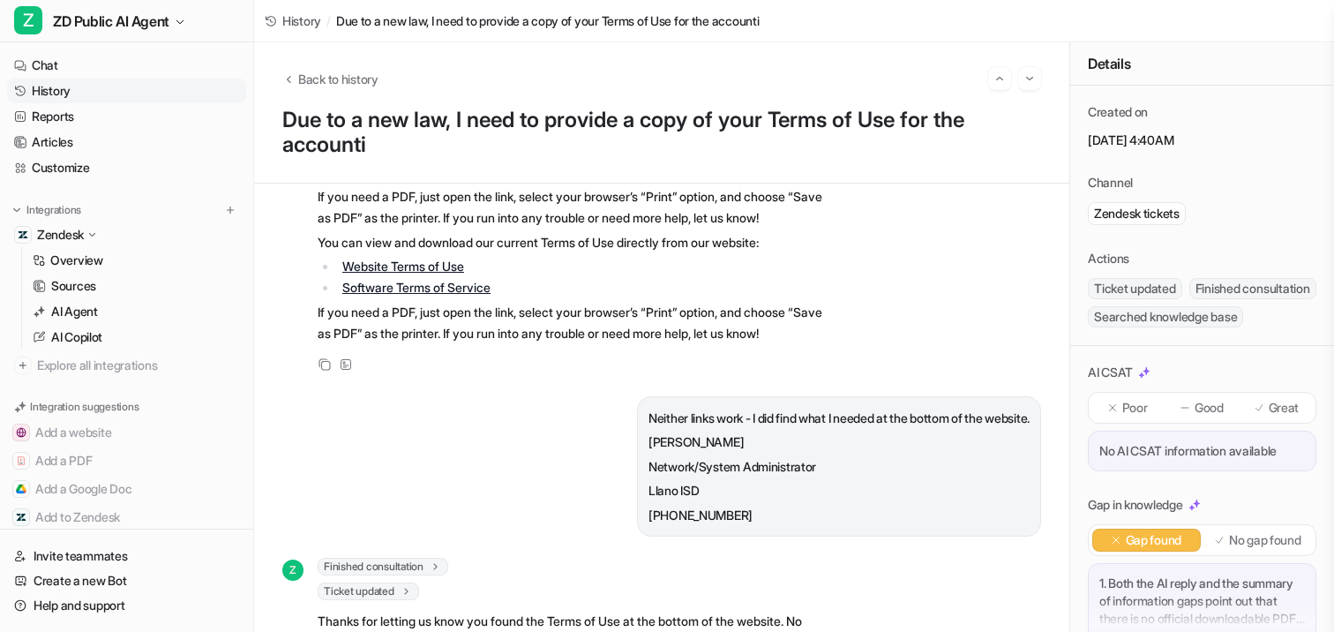
scroll to position [1299, 0]
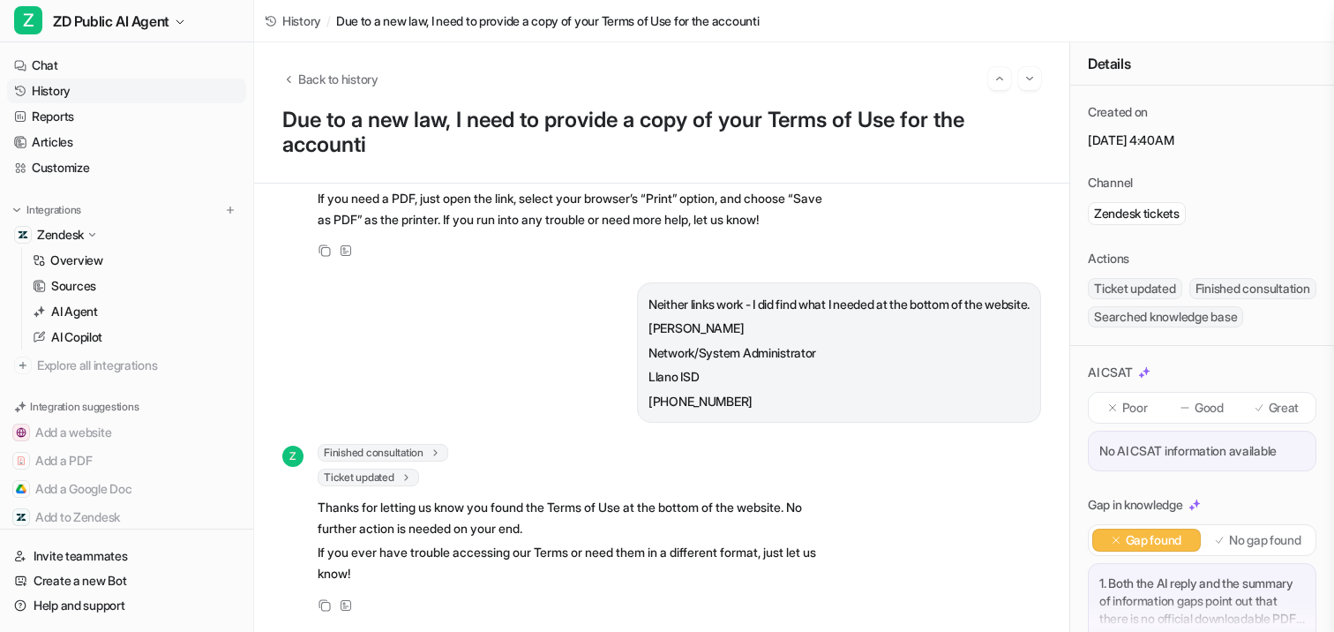
click at [400, 480] on span "Ticket updated" at bounding box center [368, 478] width 101 height 18
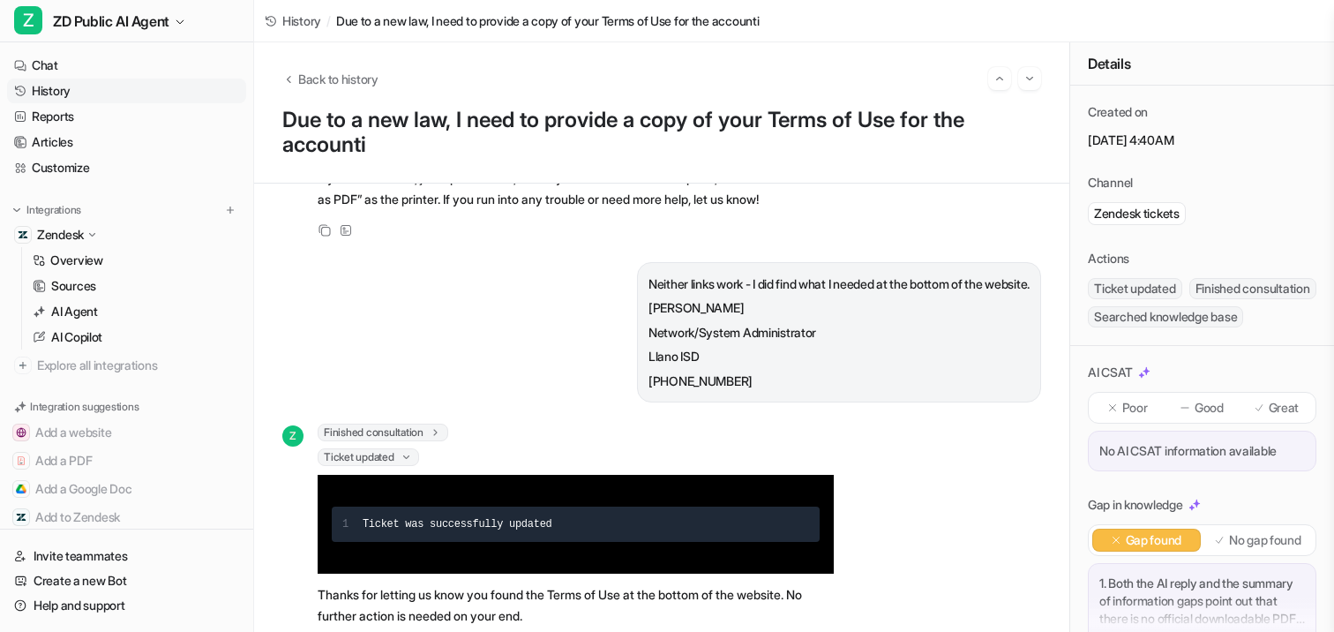
click at [432, 441] on span "Finished consultation" at bounding box center [383, 433] width 131 height 18
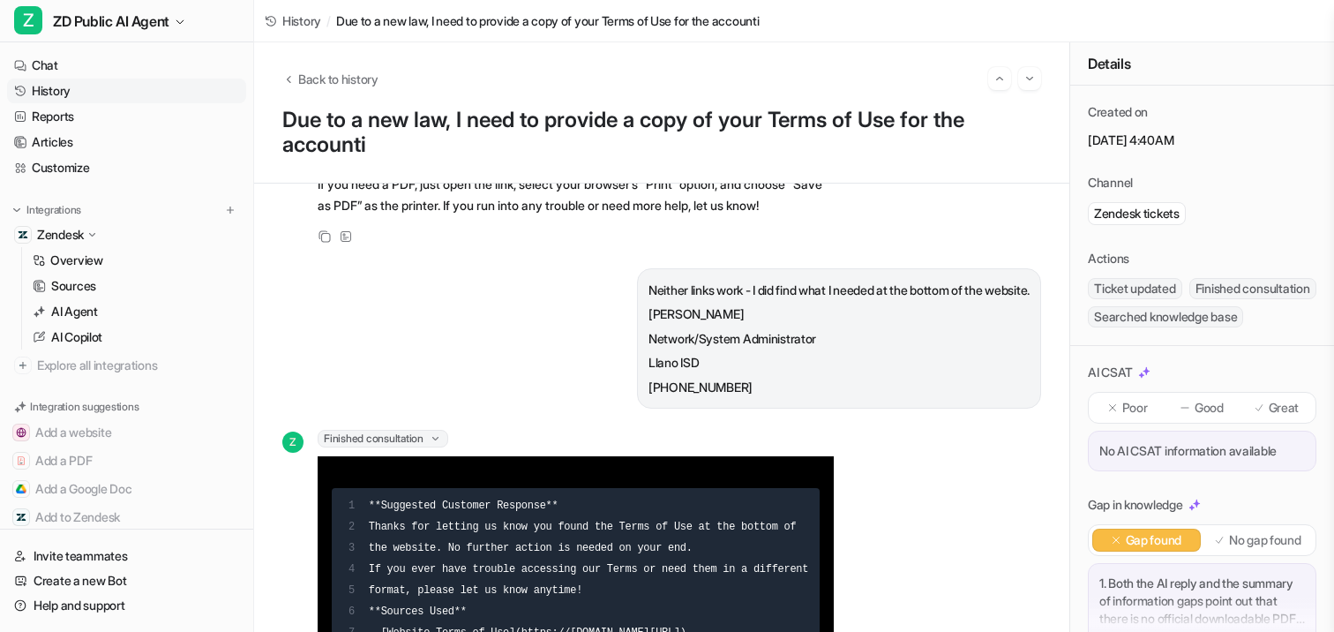
scroll to position [1290, 0]
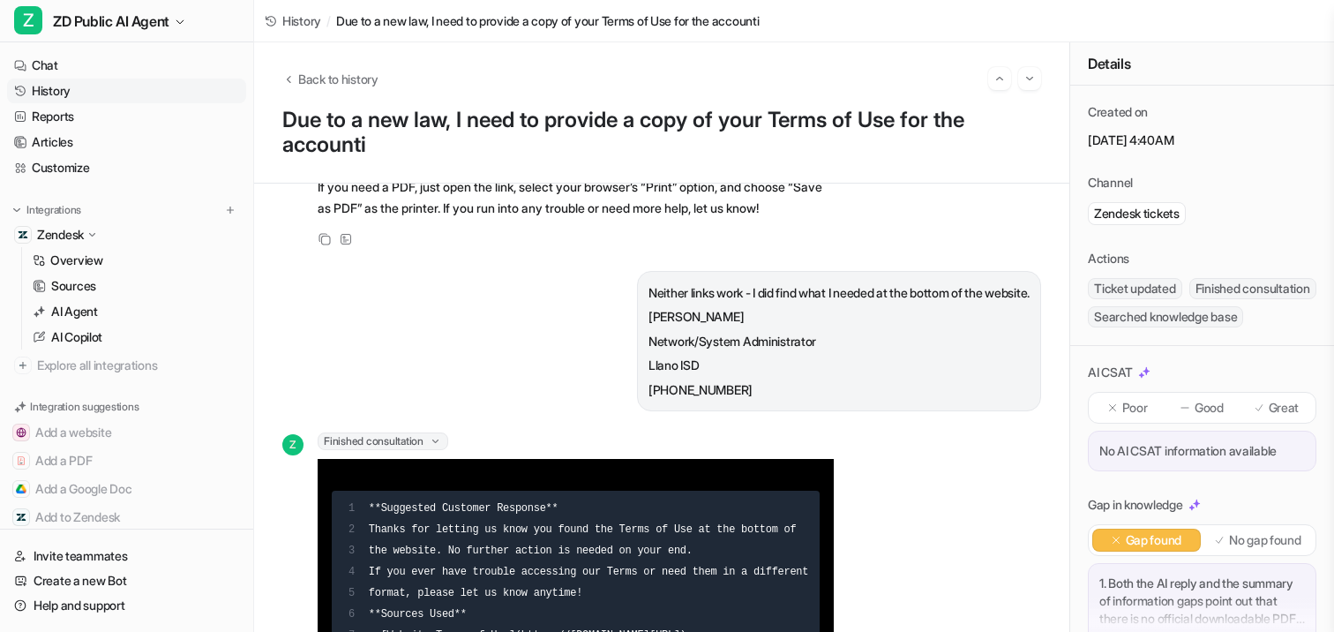
click at [424, 450] on span "Finished consultation" at bounding box center [383, 441] width 131 height 18
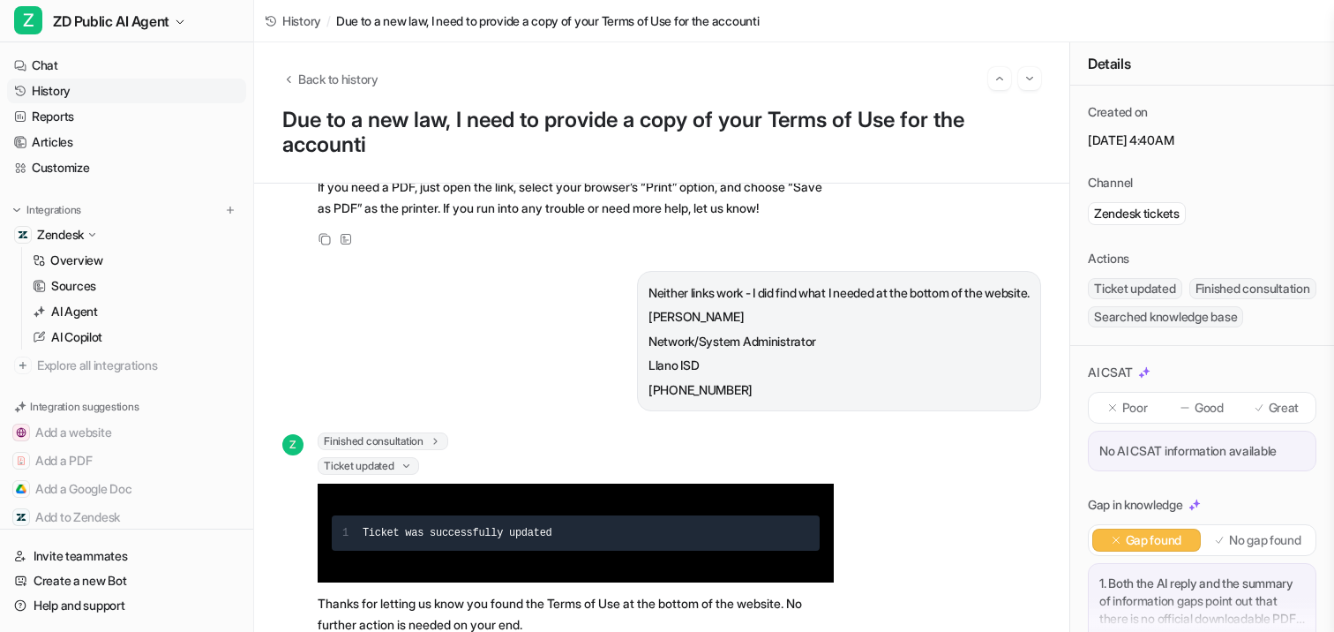
click at [410, 475] on span "Ticket updated" at bounding box center [368, 466] width 101 height 18
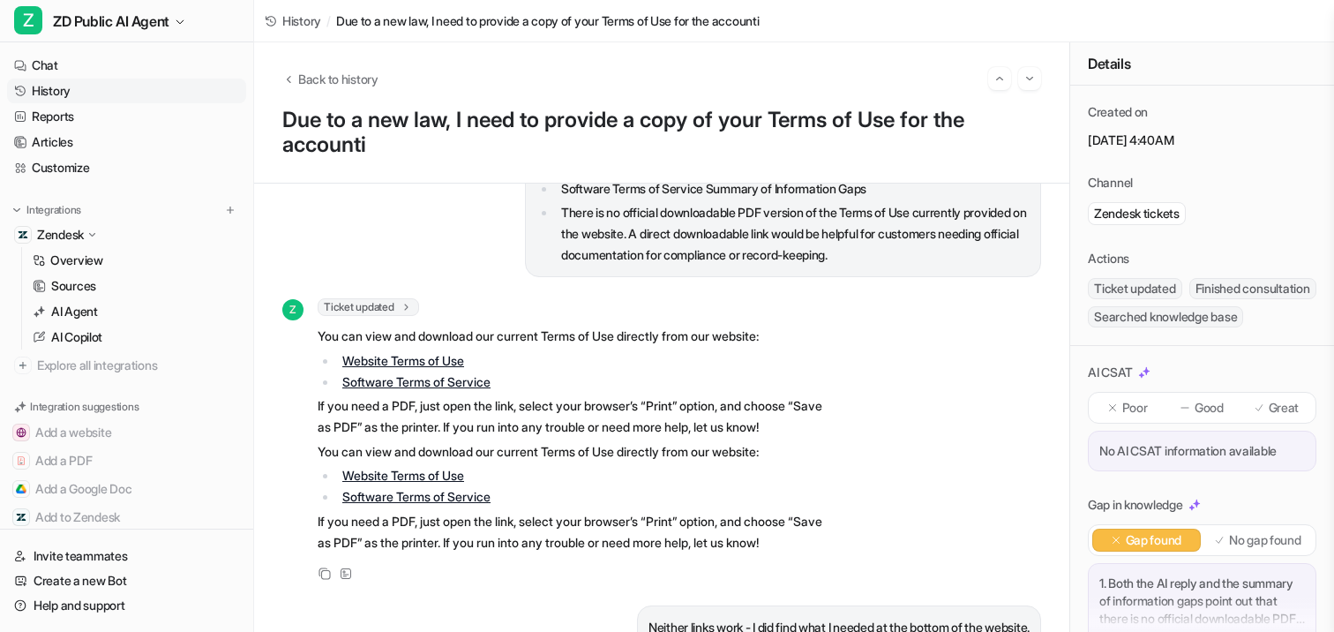
scroll to position [951, 0]
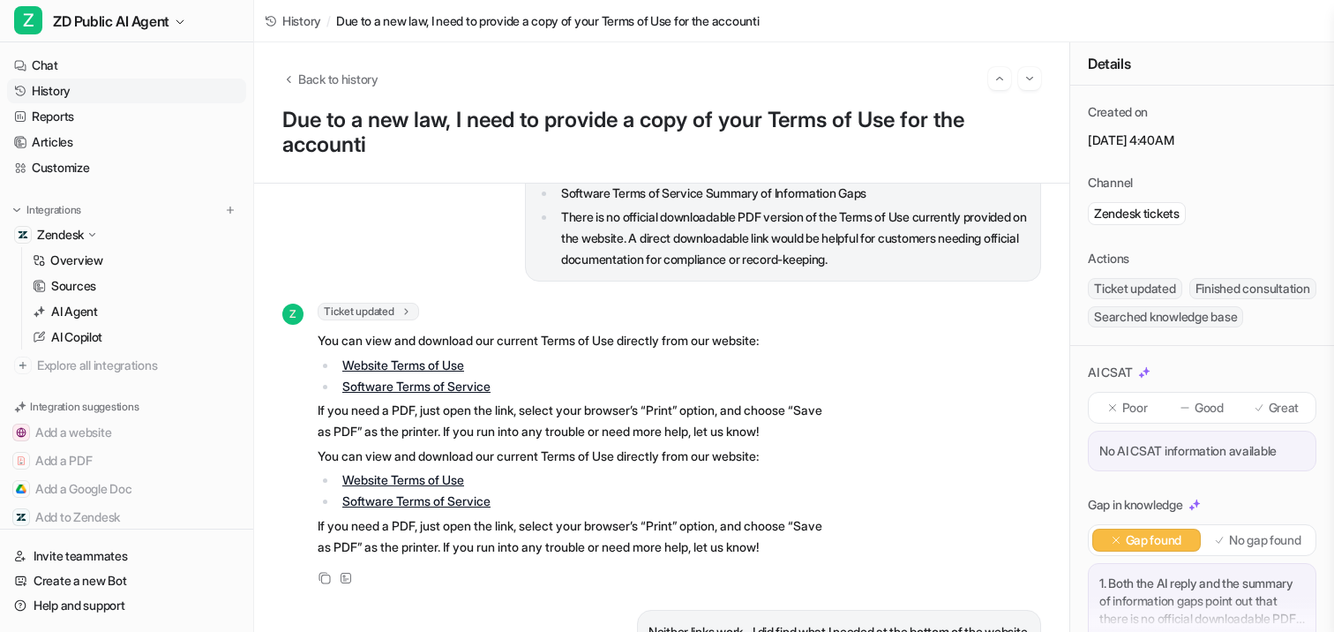
click at [407, 318] on icon at bounding box center [406, 310] width 12 height 13
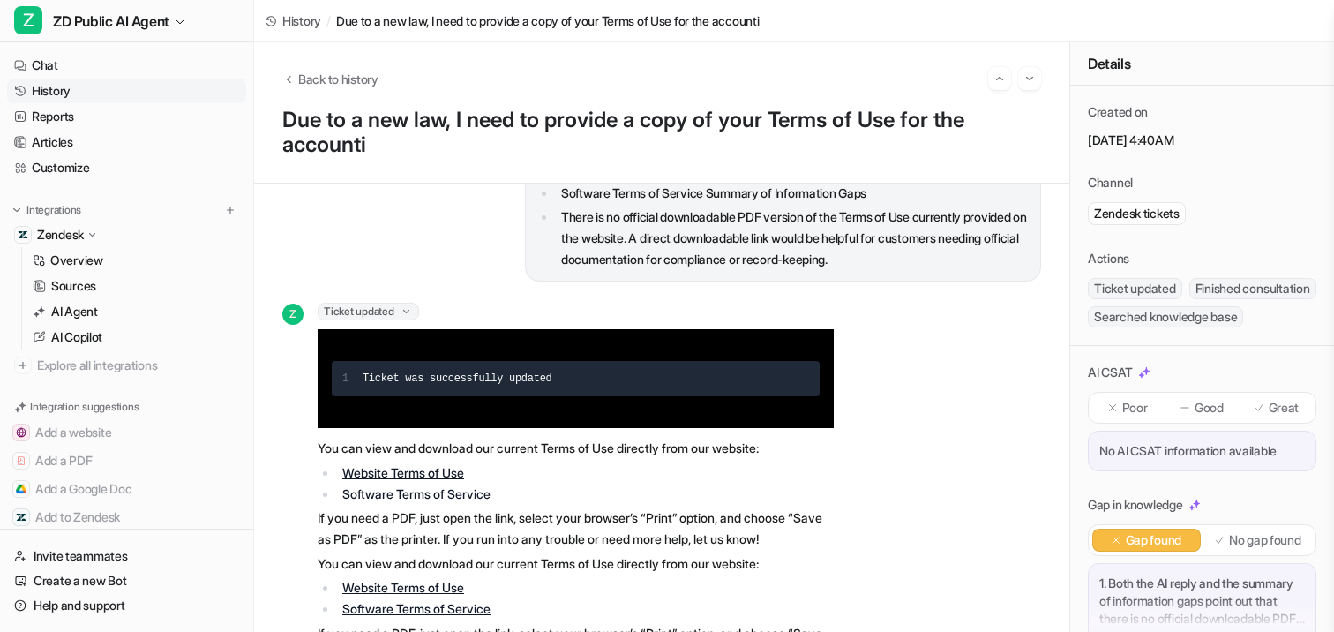
click at [409, 318] on icon at bounding box center [406, 311] width 13 height 12
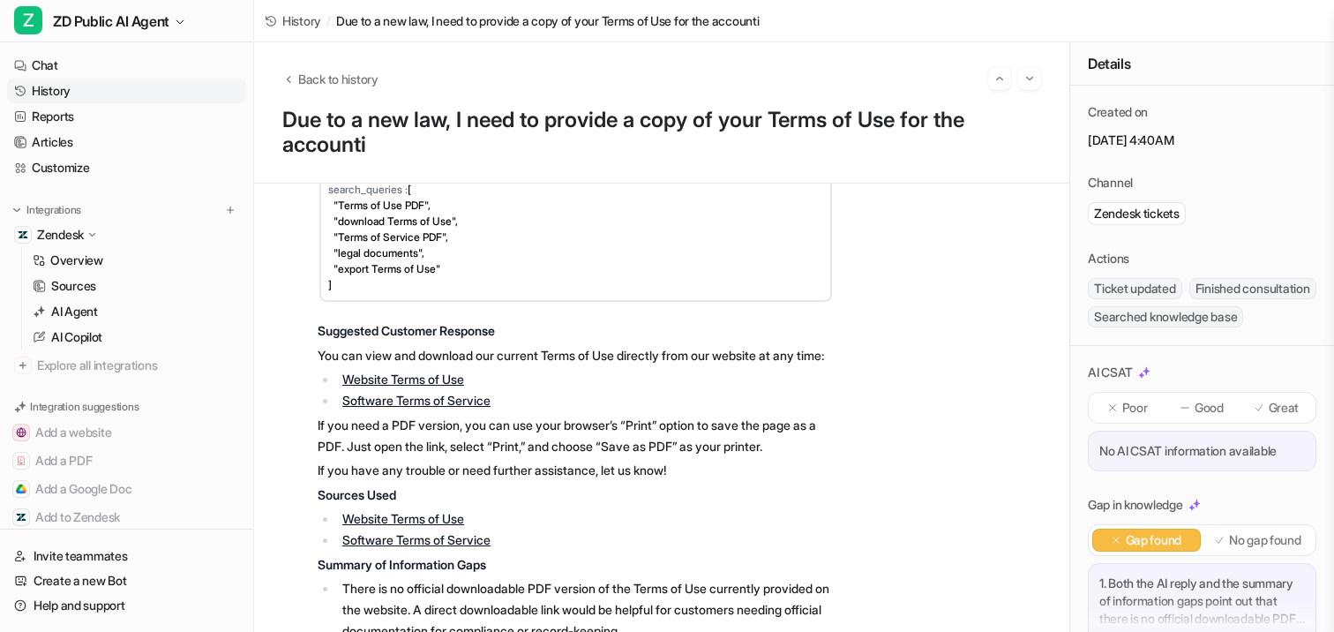
scroll to position [269, 0]
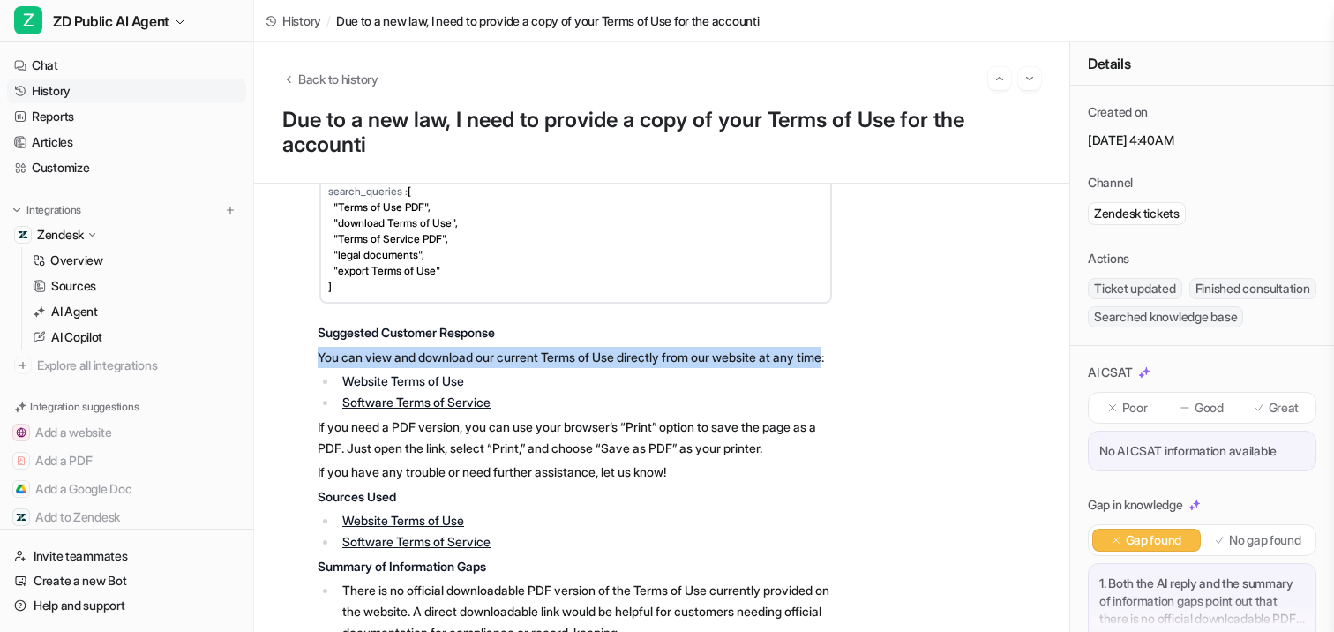
drag, startPoint x: 315, startPoint y: 357, endPoint x: 341, endPoint y: 374, distance: 30.6
click at [341, 374] on div "Z Searched knowledge base search_queries : [ "Terms of Use PDF", "download Term…" at bounding box center [557, 395] width 551 height 498
copy p "You can view and download our current Terms of Use directly from our website at…"
click at [47, 175] on link "Customize" at bounding box center [126, 167] width 239 height 25
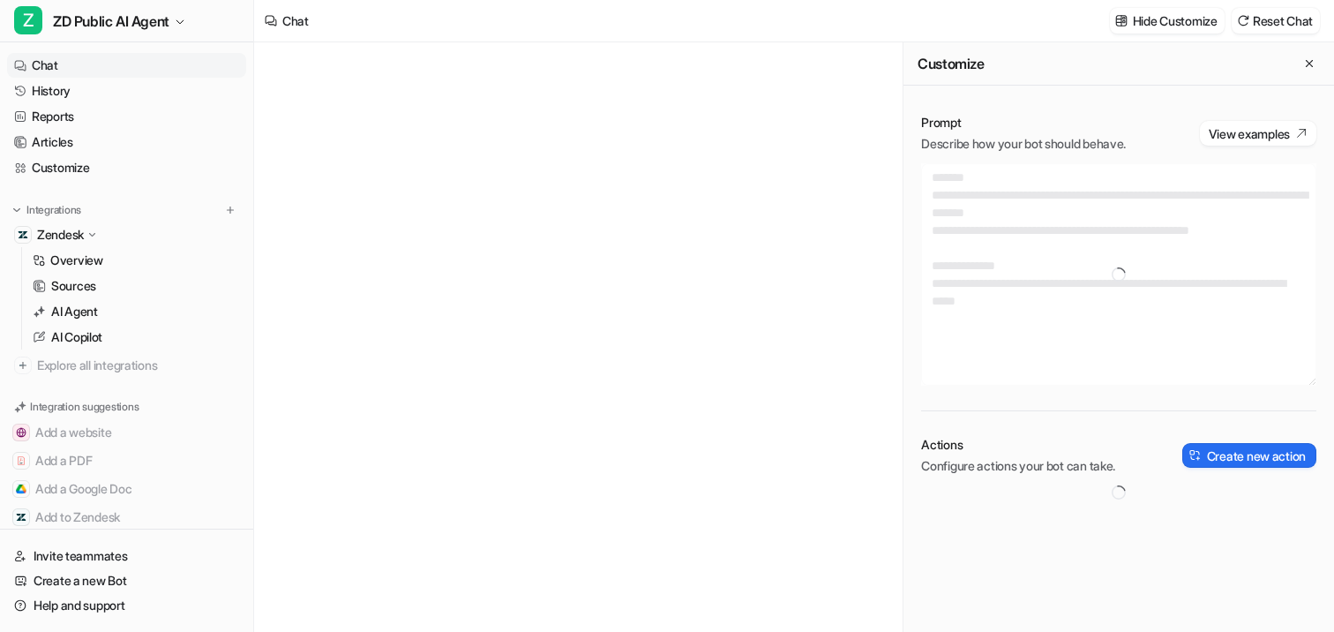
type textarea "**********"
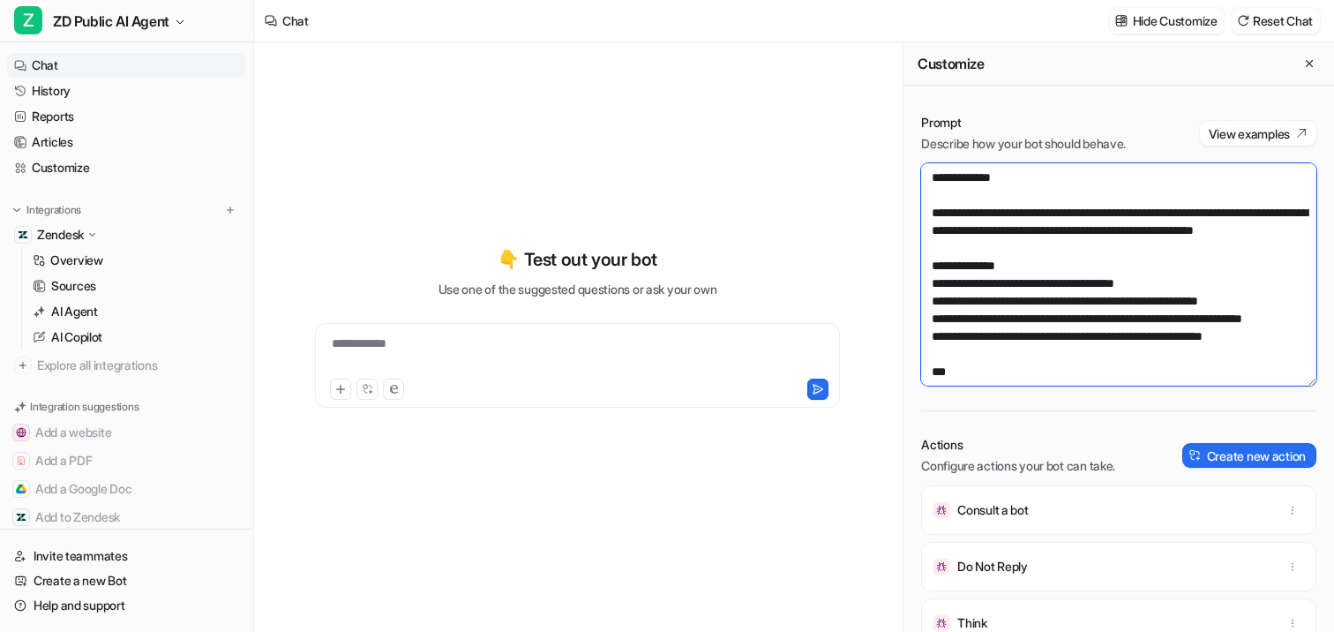
click at [1051, 251] on textarea at bounding box center [1118, 274] width 395 height 222
click at [1062, 259] on textarea at bounding box center [1118, 274] width 395 height 222
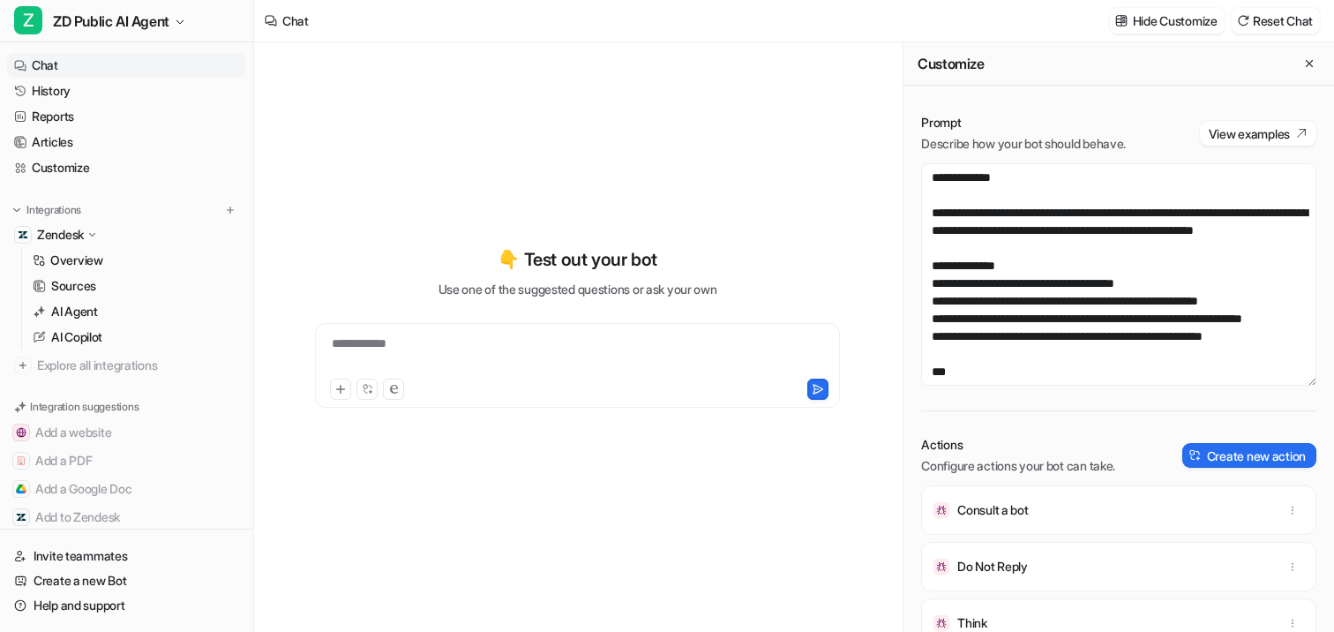
scroll to position [1579, 0]
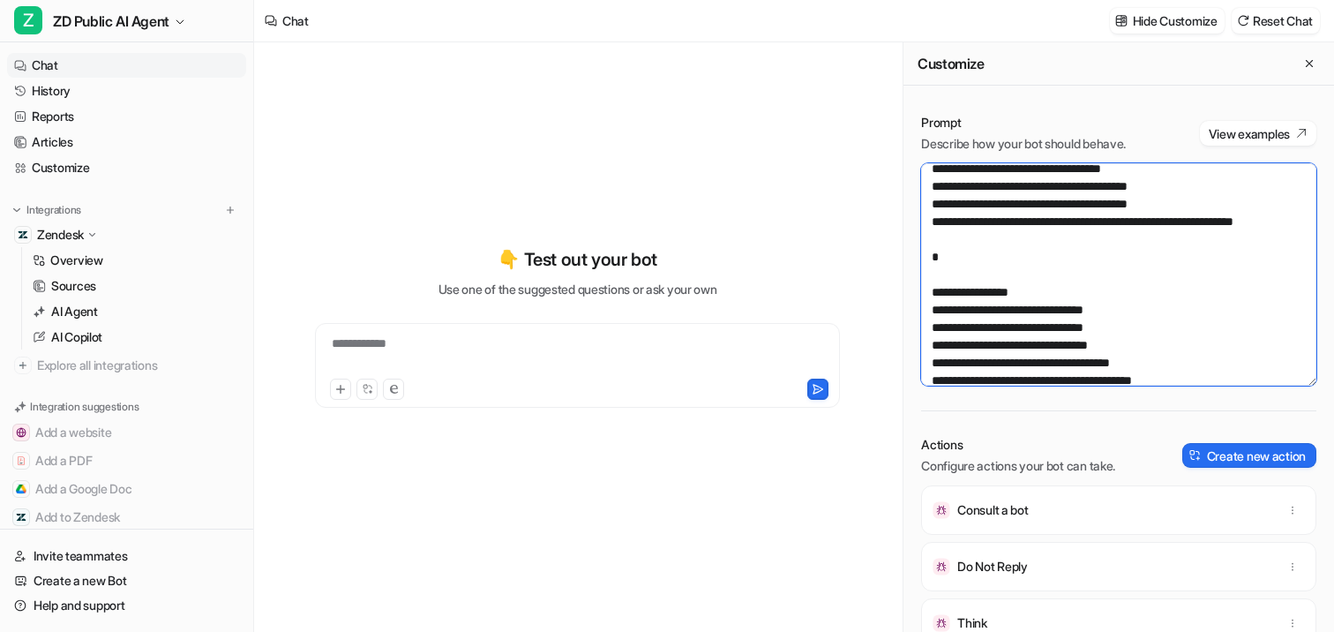
click at [1062, 259] on textarea at bounding box center [1118, 274] width 395 height 222
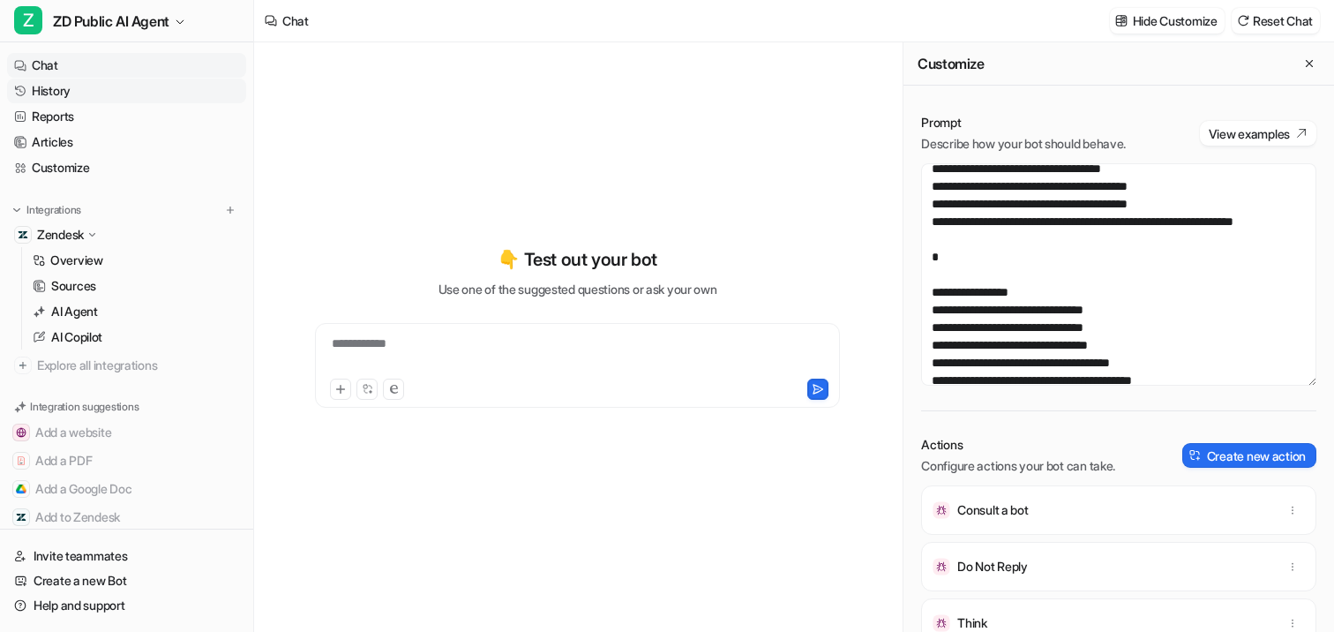
click at [74, 93] on link "History" at bounding box center [126, 91] width 239 height 25
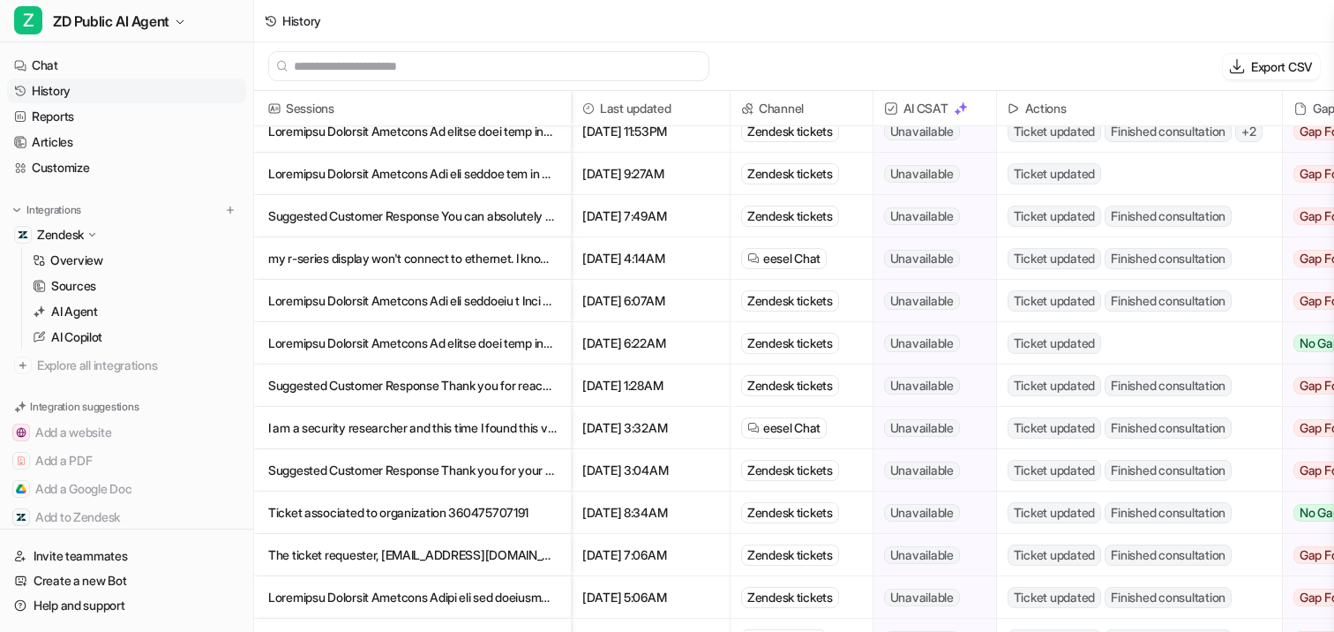
scroll to position [920, 0]
